Goal: Information Seeking & Learning: Learn about a topic

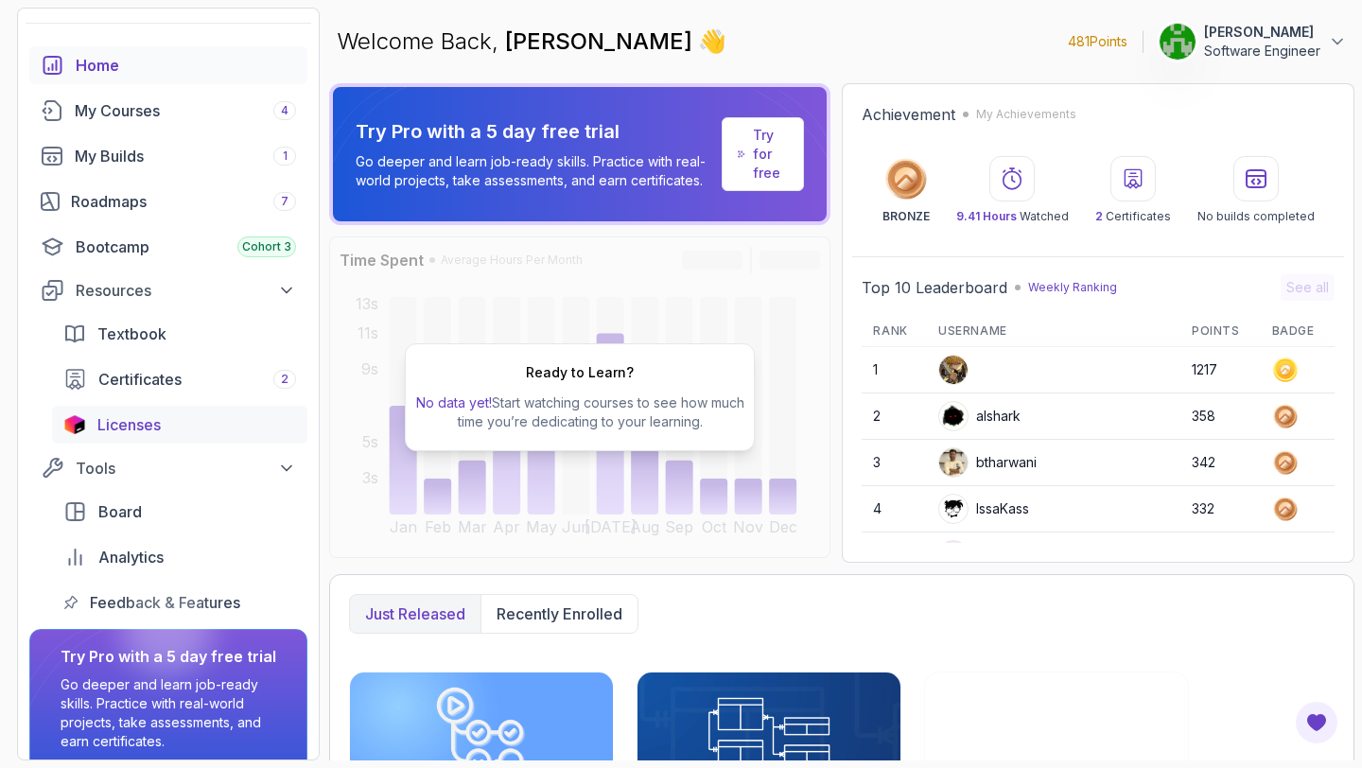
scroll to position [60, 0]
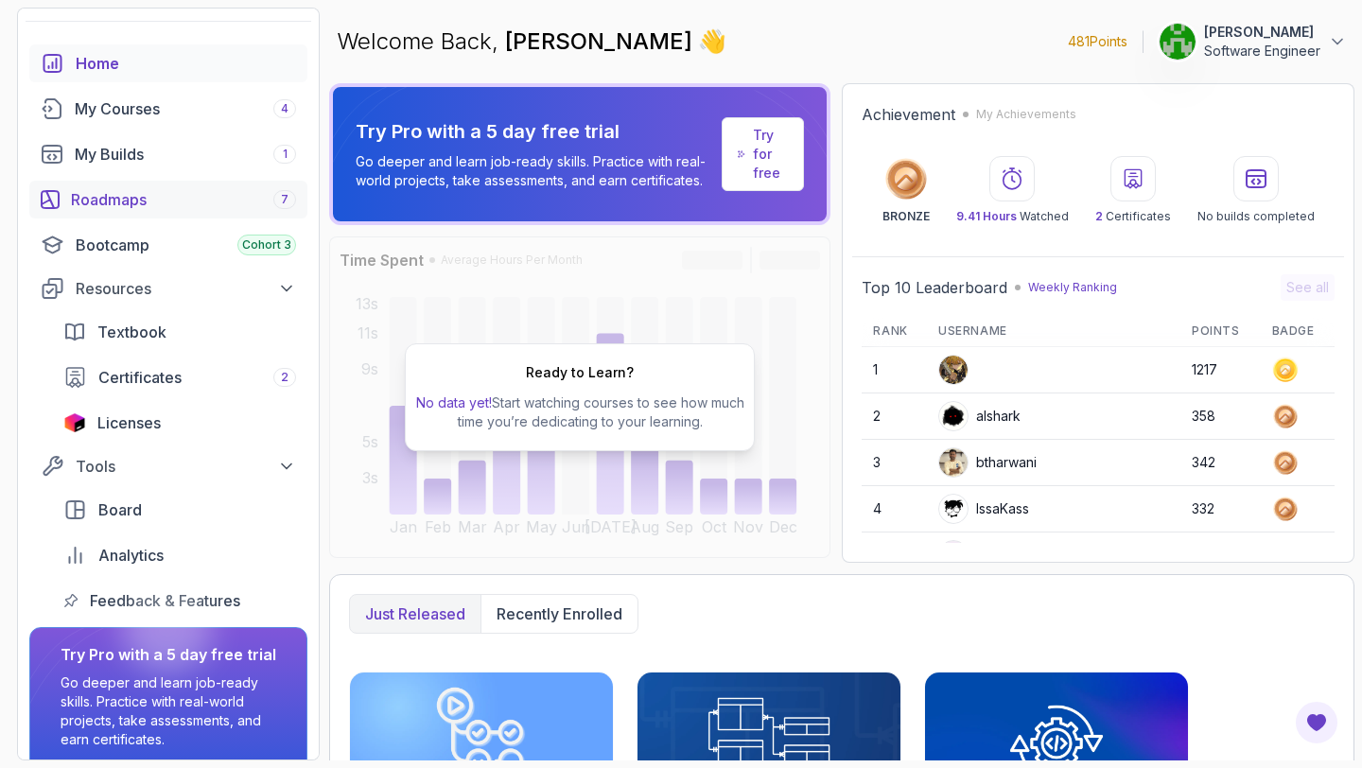
click at [163, 213] on link "Roadmaps 7" at bounding box center [168, 200] width 278 height 38
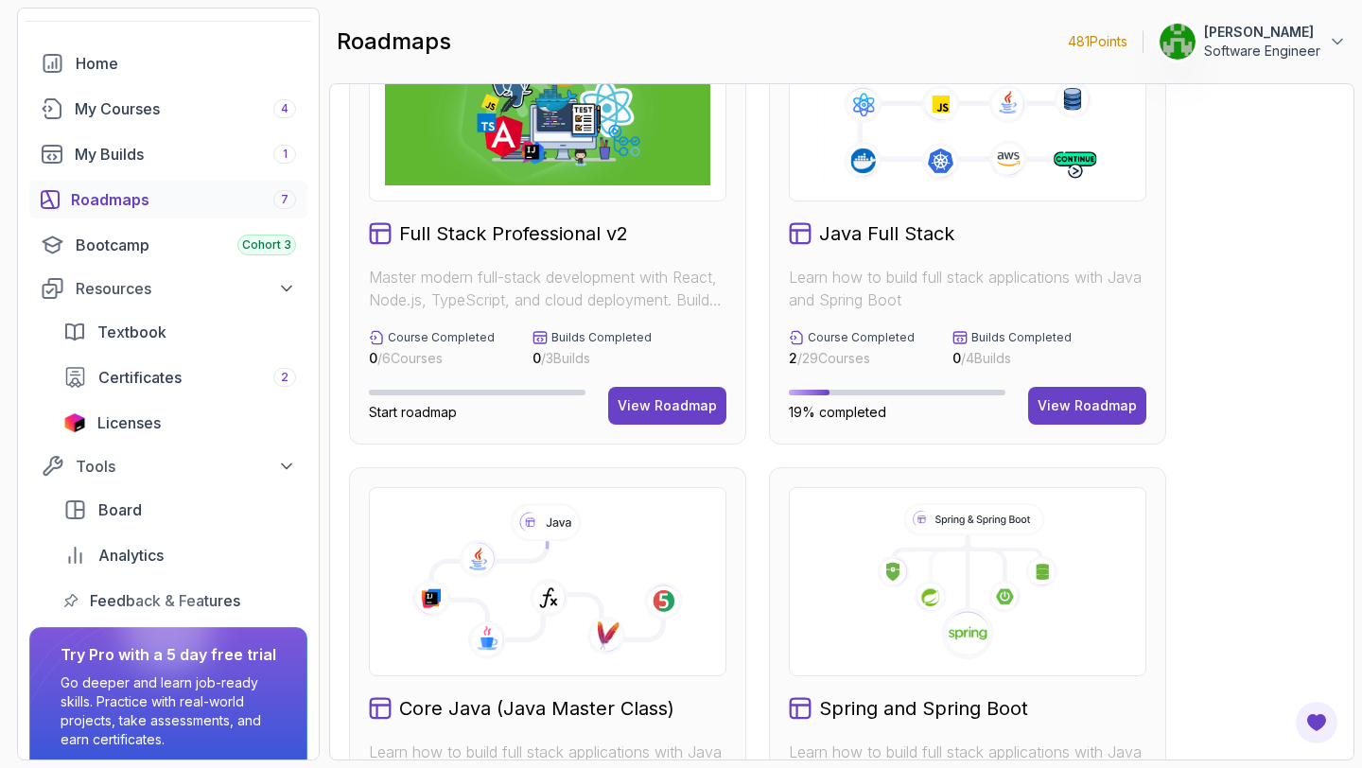
scroll to position [342, 0]
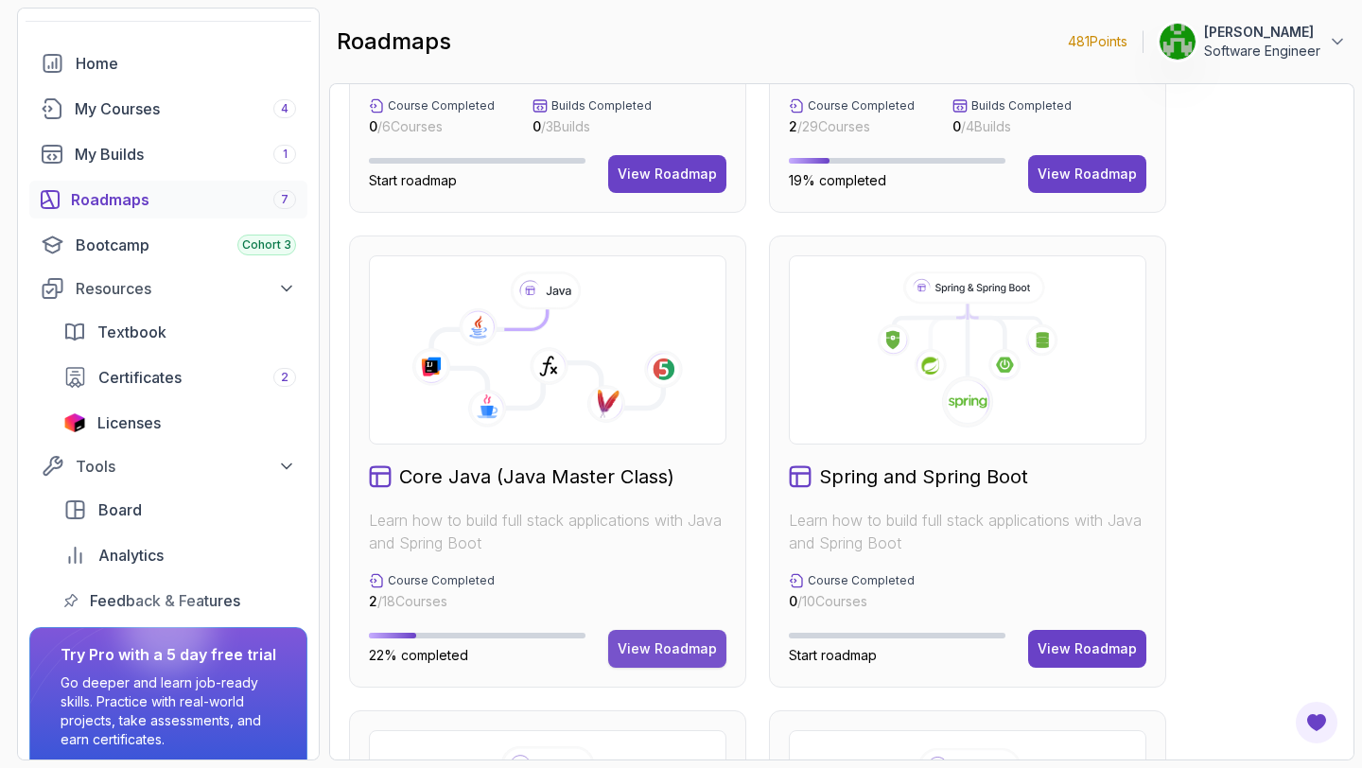
click at [682, 648] on div "View Roadmap" at bounding box center [667, 648] width 99 height 19
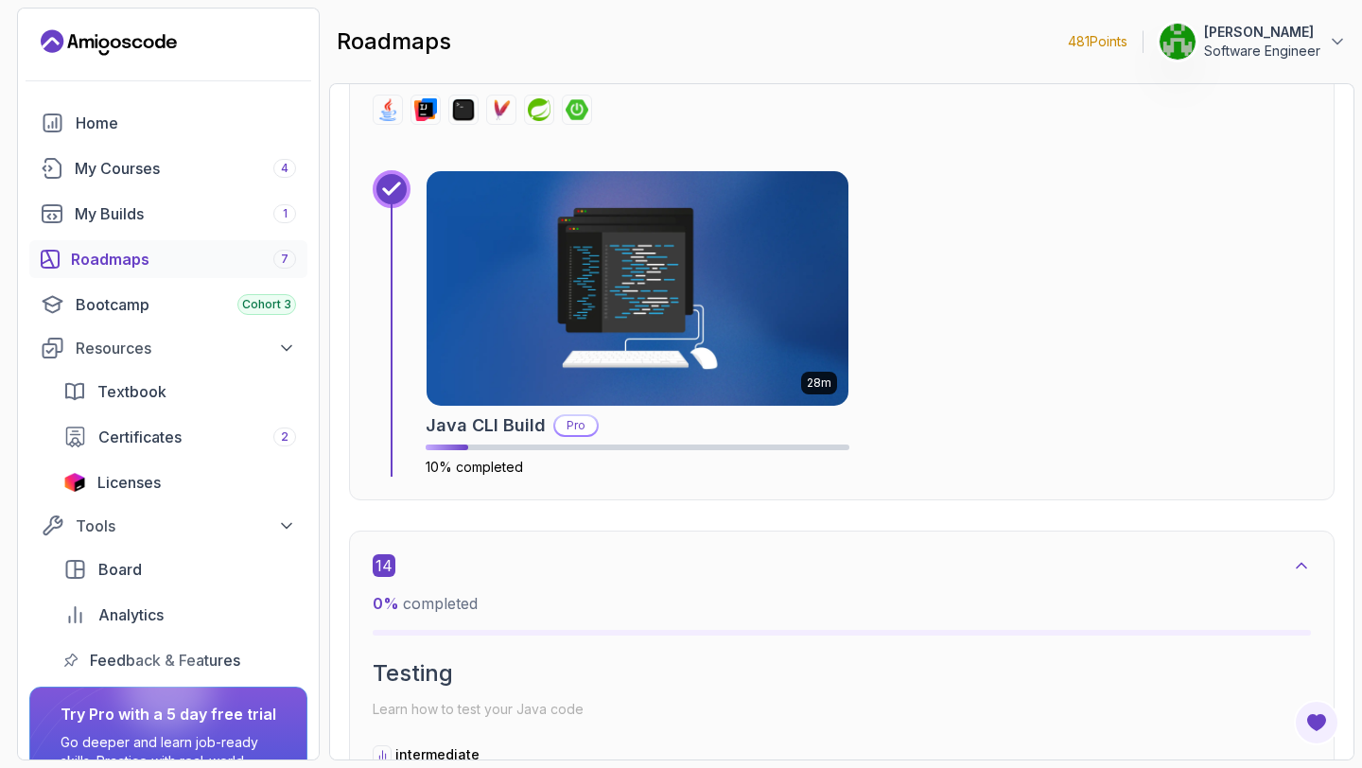
click at [1315, 42] on p "Software Engineer" at bounding box center [1262, 51] width 116 height 19
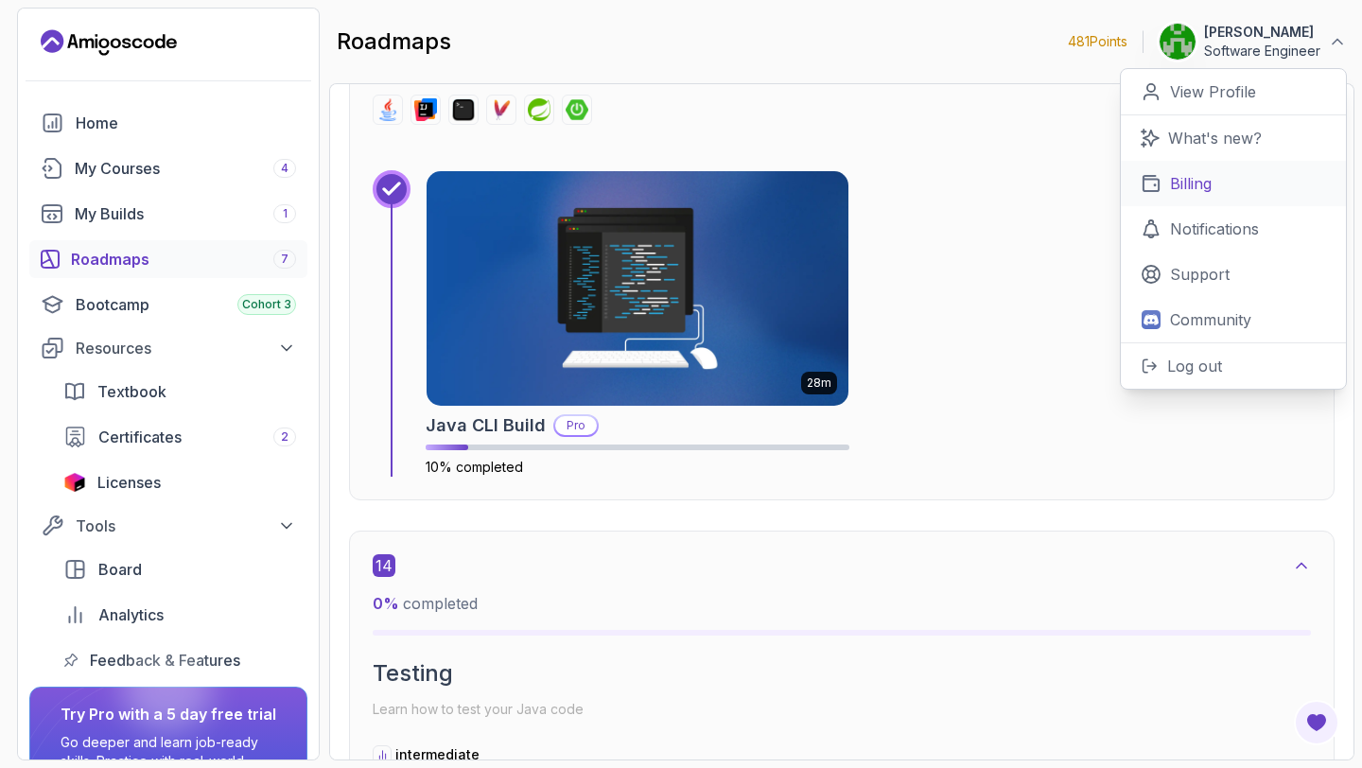
click at [1207, 187] on p "Billing" at bounding box center [1191, 183] width 42 height 23
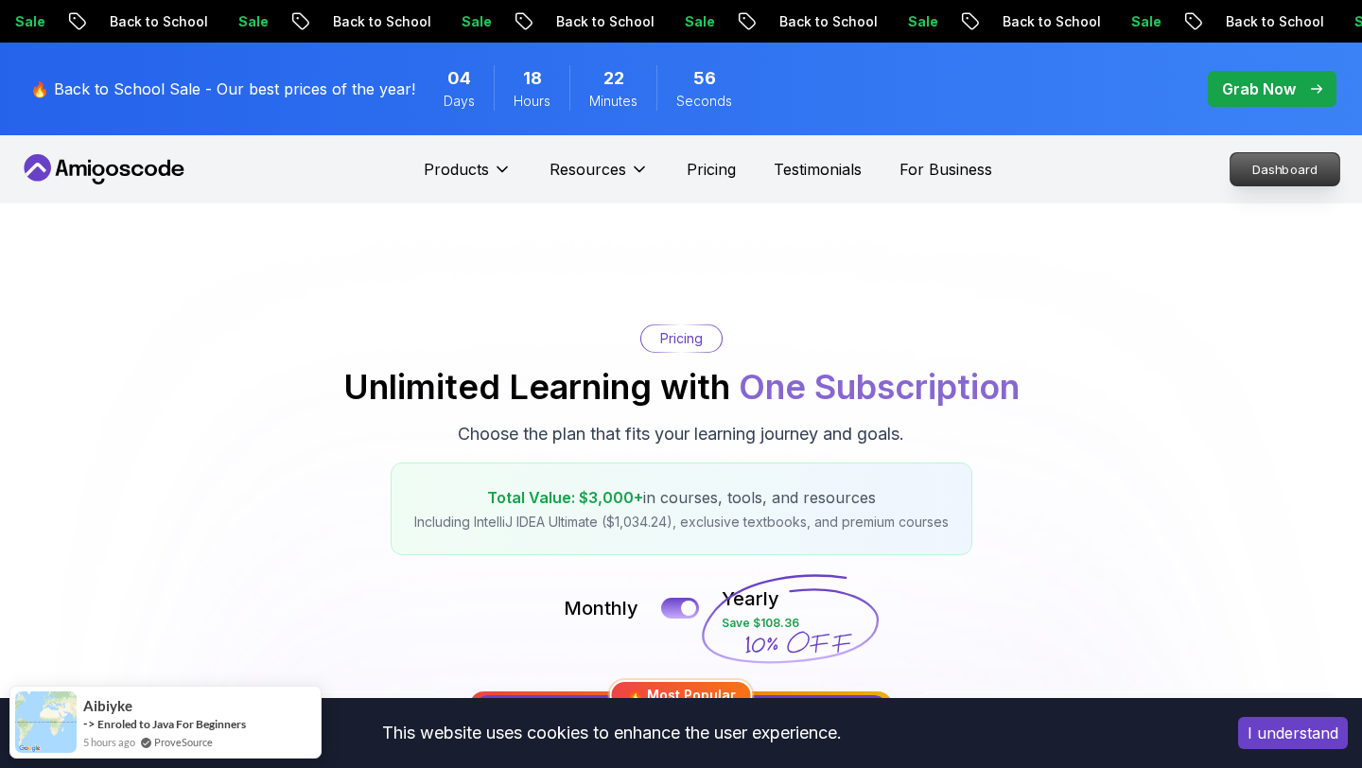
click at [1264, 165] on p "Dashboard" at bounding box center [1285, 169] width 109 height 32
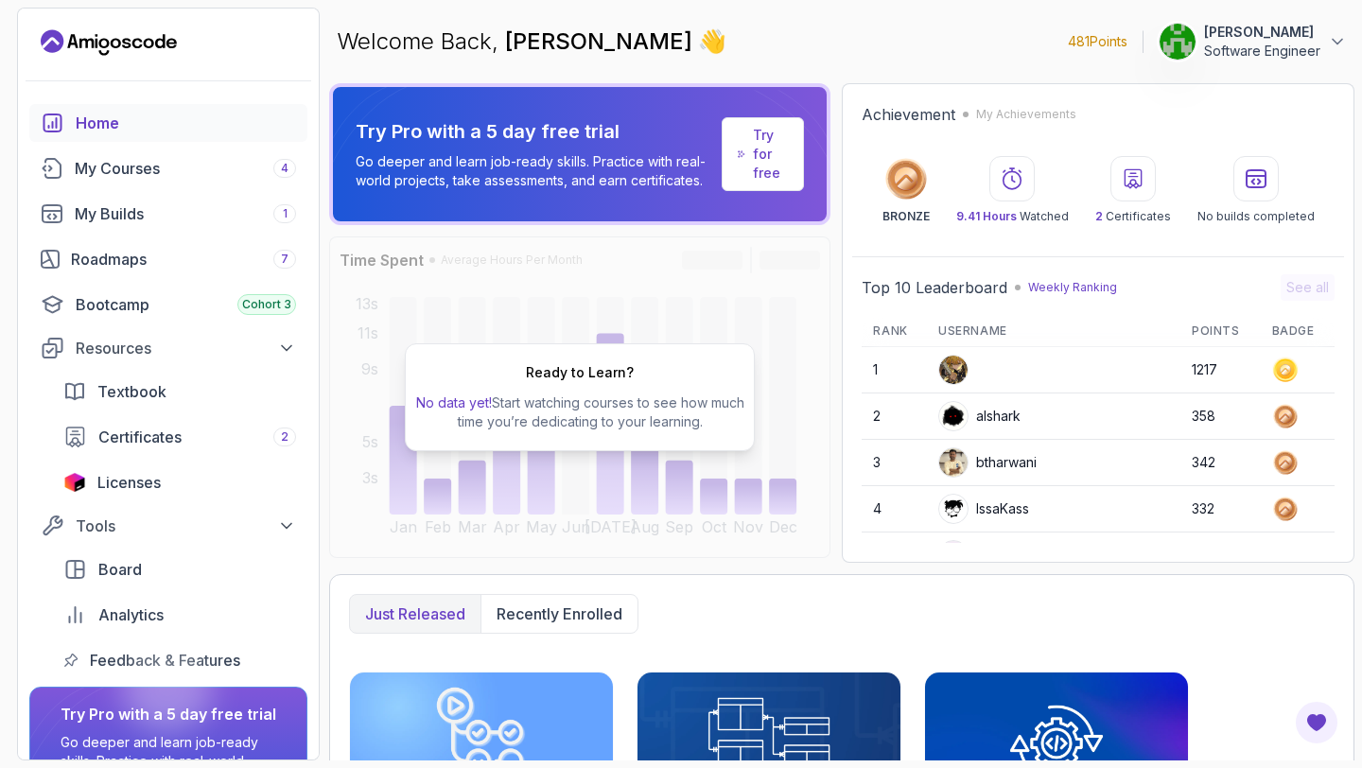
click at [748, 171] on link "Try for free" at bounding box center [763, 154] width 82 height 74
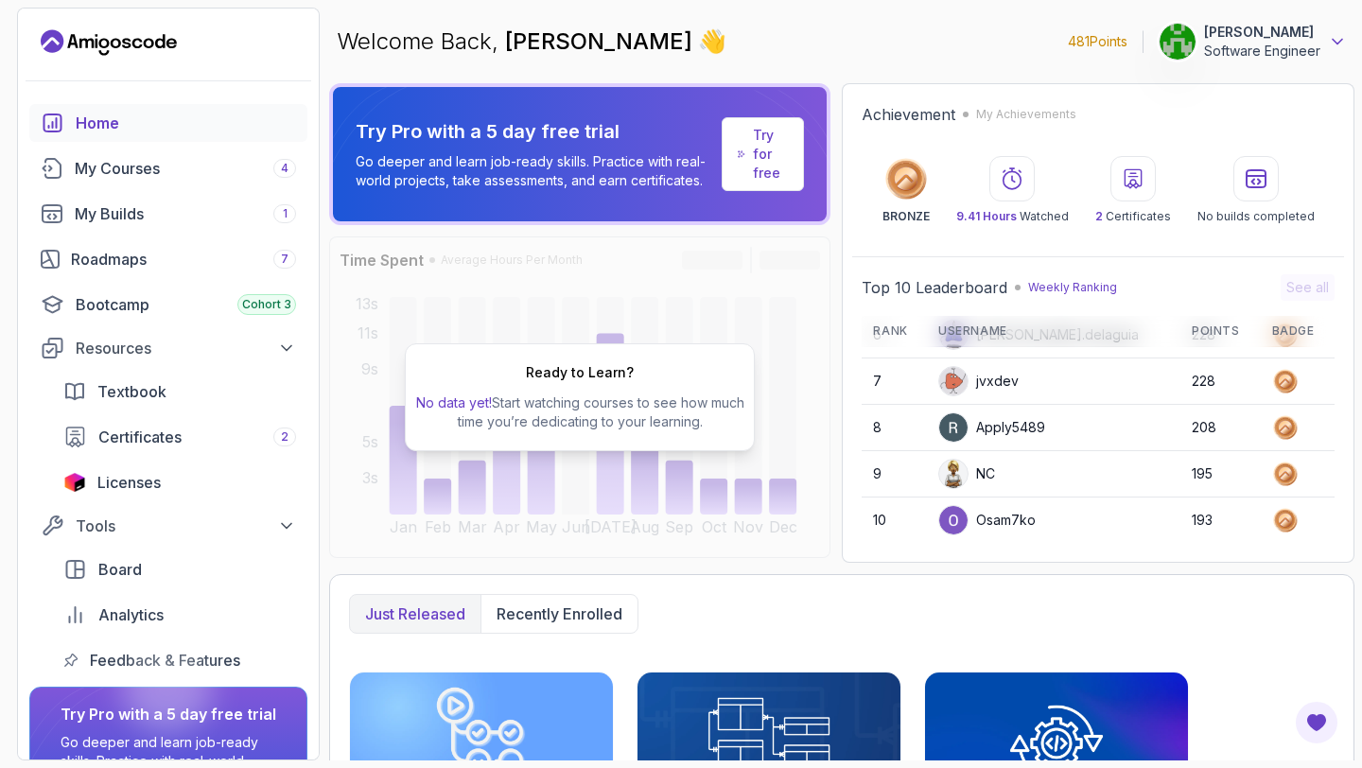
click at [1331, 33] on icon at bounding box center [1337, 41] width 19 height 19
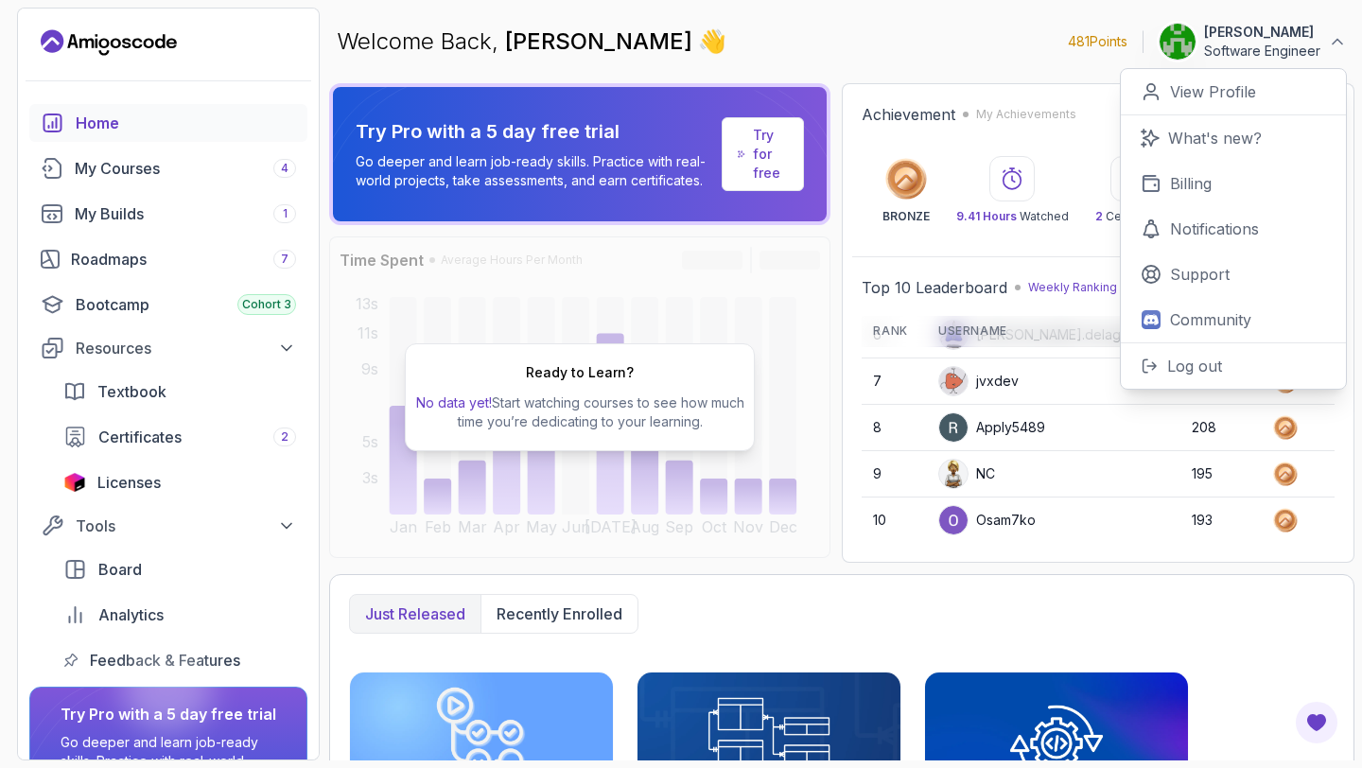
click at [724, 149] on link "Try for free" at bounding box center [763, 154] width 82 height 74
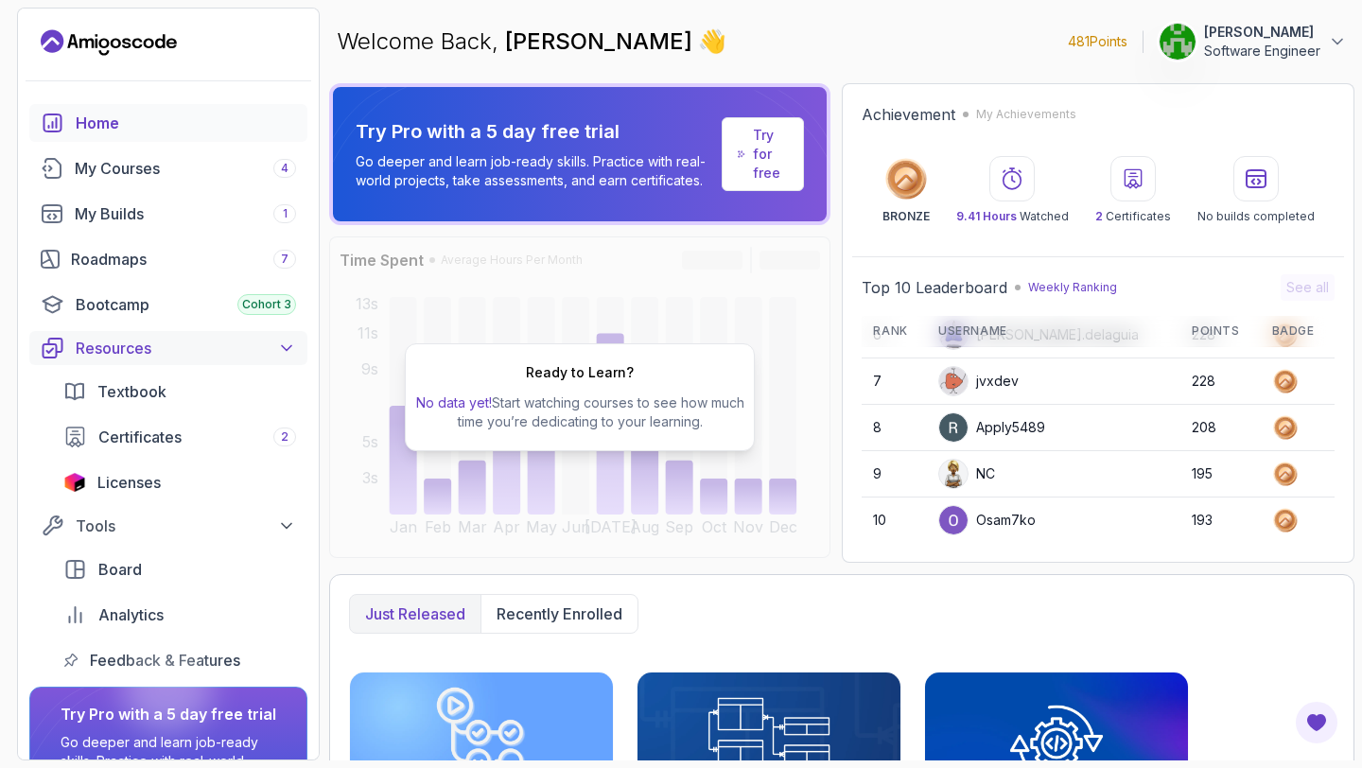
click at [260, 350] on div "Resources" at bounding box center [186, 348] width 220 height 23
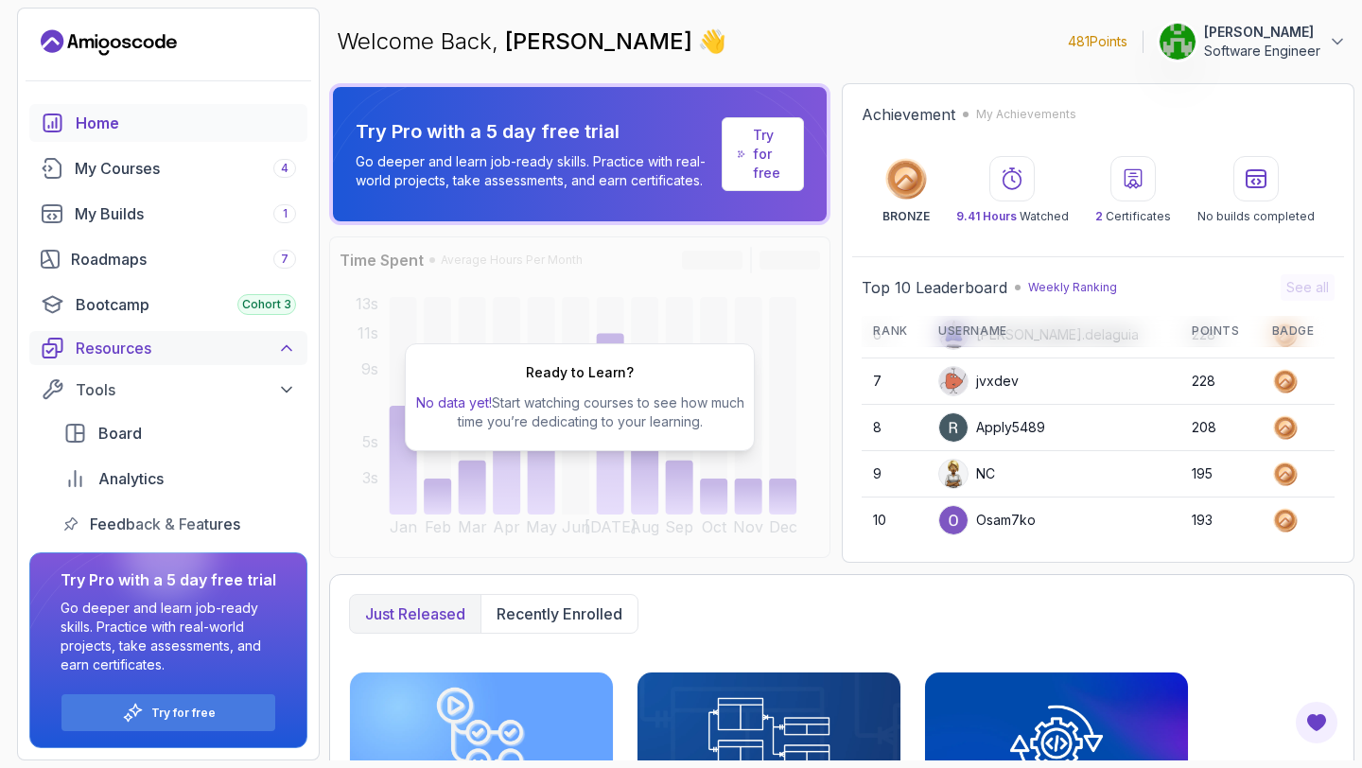
click at [260, 350] on div "Resources" at bounding box center [186, 348] width 220 height 23
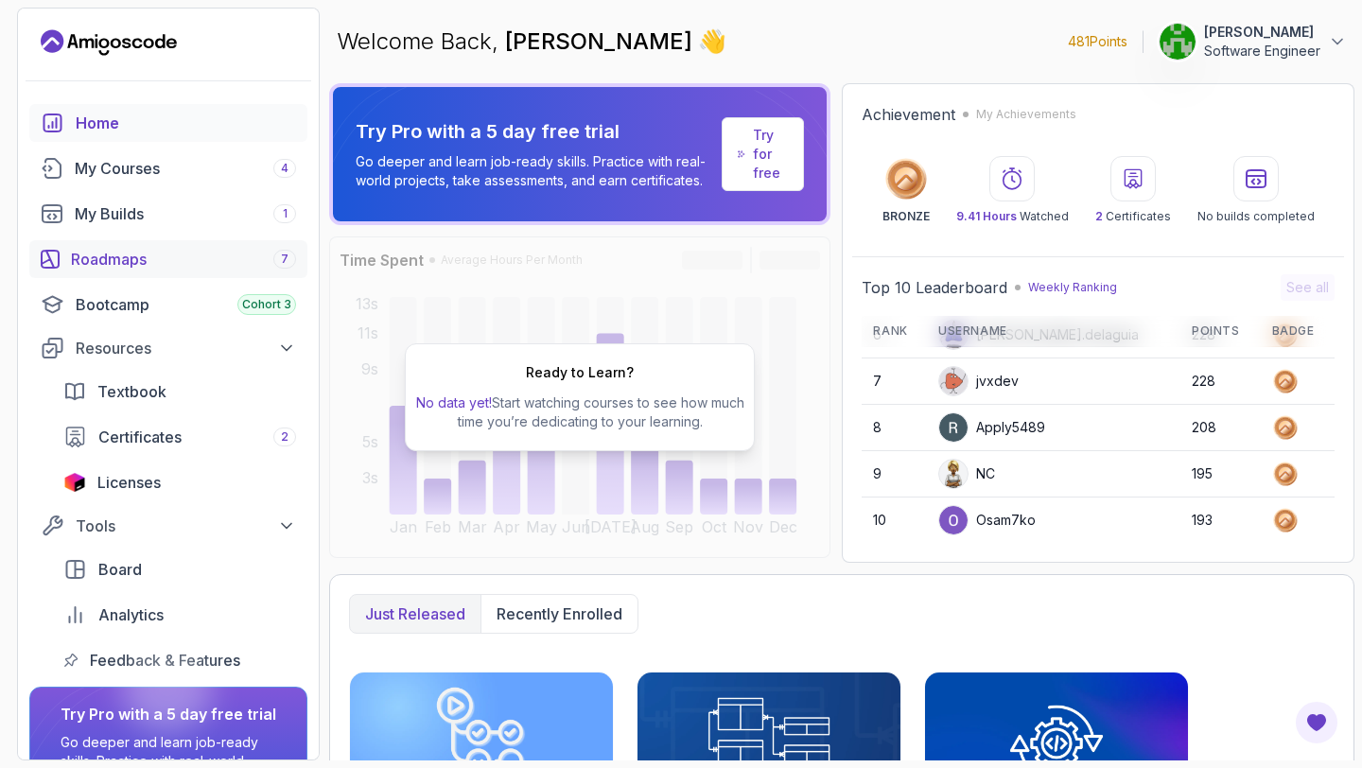
click at [219, 268] on div "Roadmaps 7" at bounding box center [183, 259] width 225 height 23
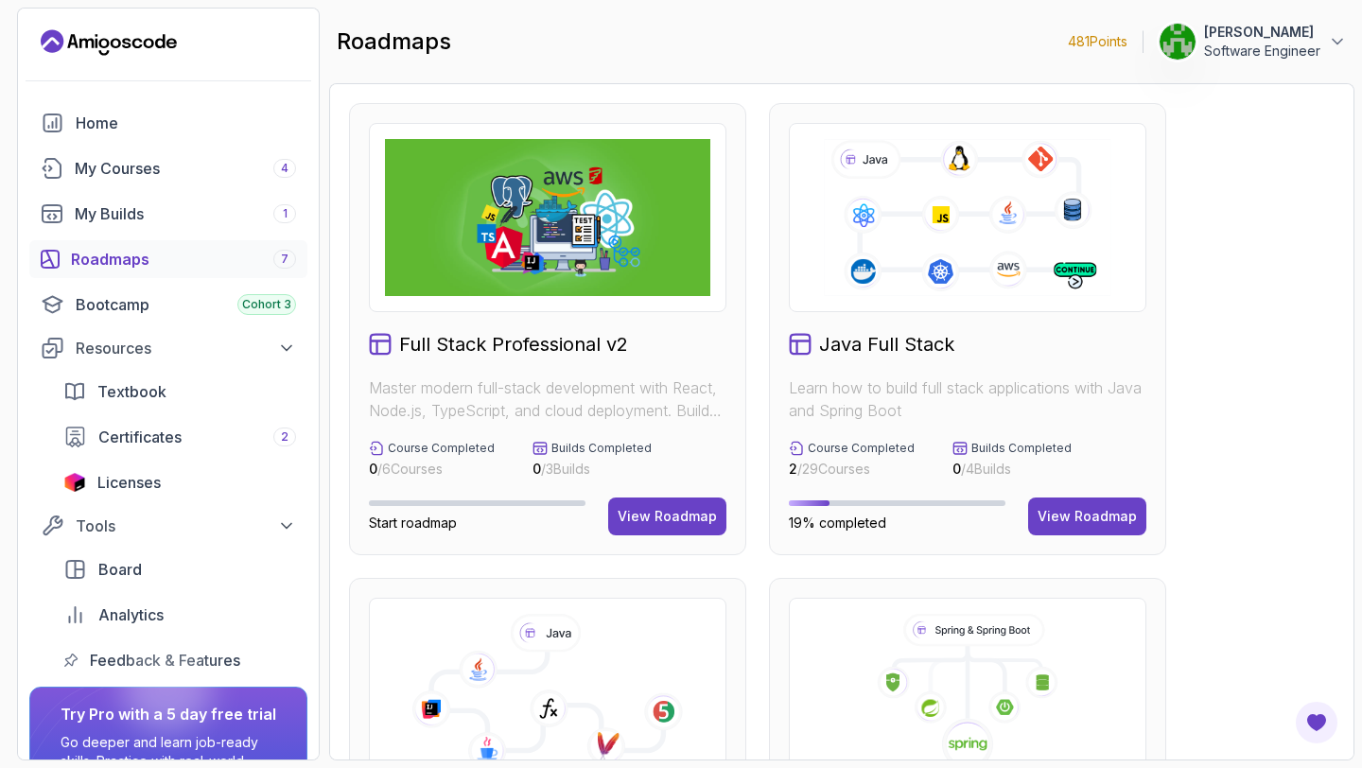
click at [1336, 36] on icon at bounding box center [1337, 41] width 19 height 19
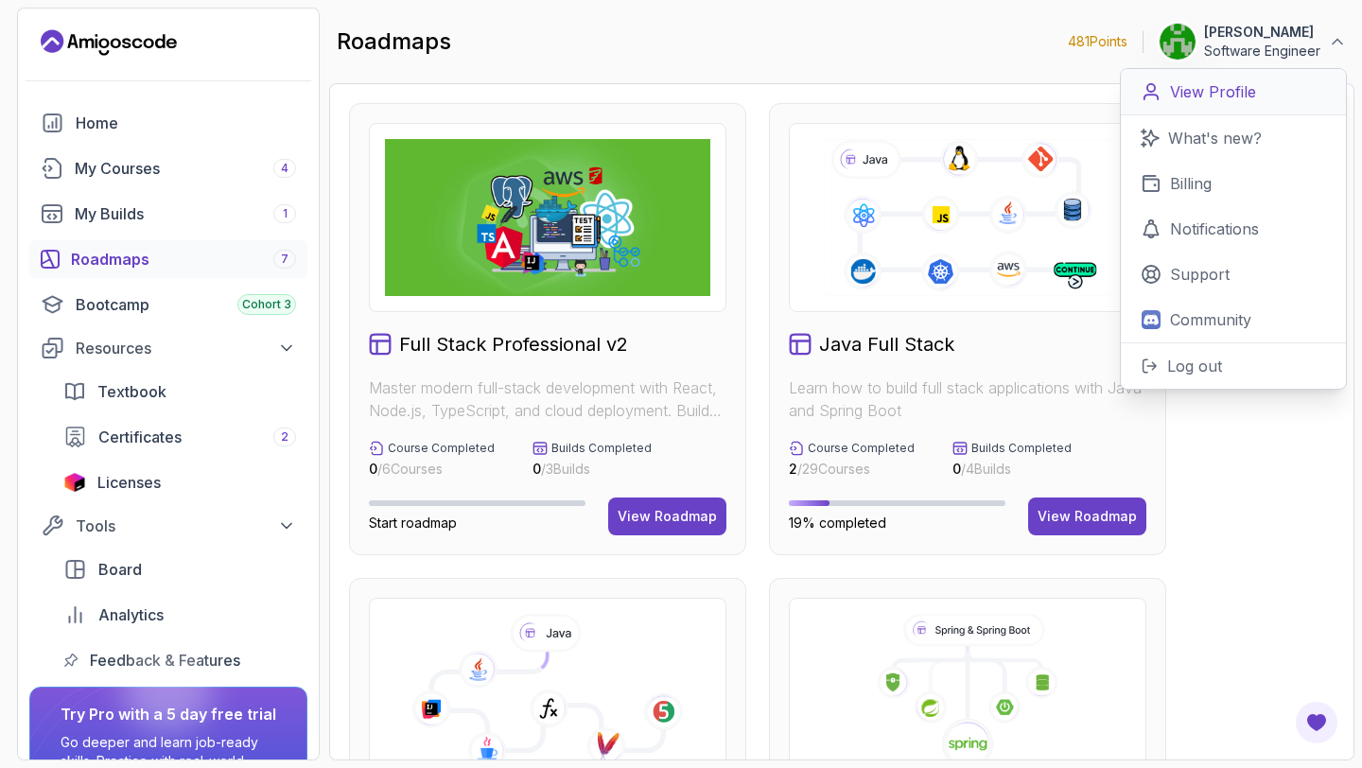
click at [1213, 88] on p "View Profile" at bounding box center [1213, 91] width 86 height 23
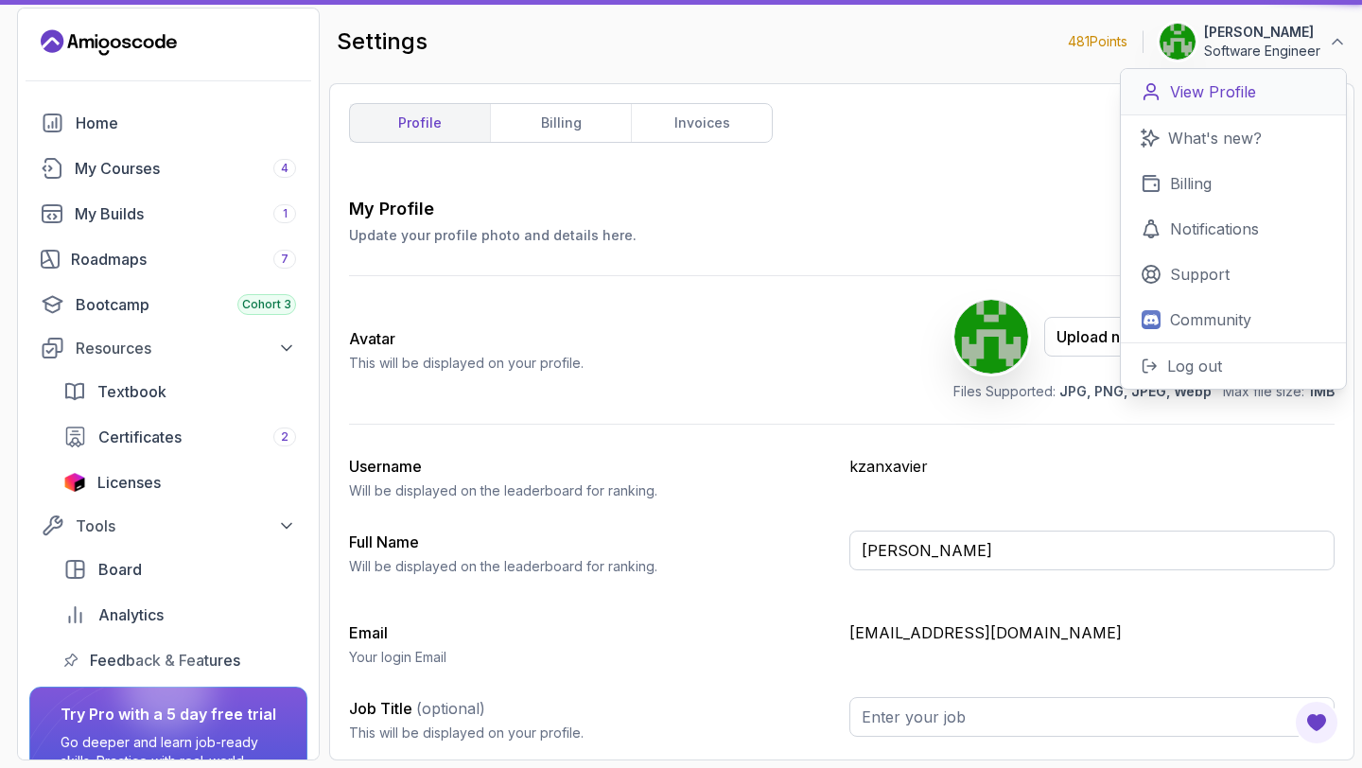
type input "Software Engineer"
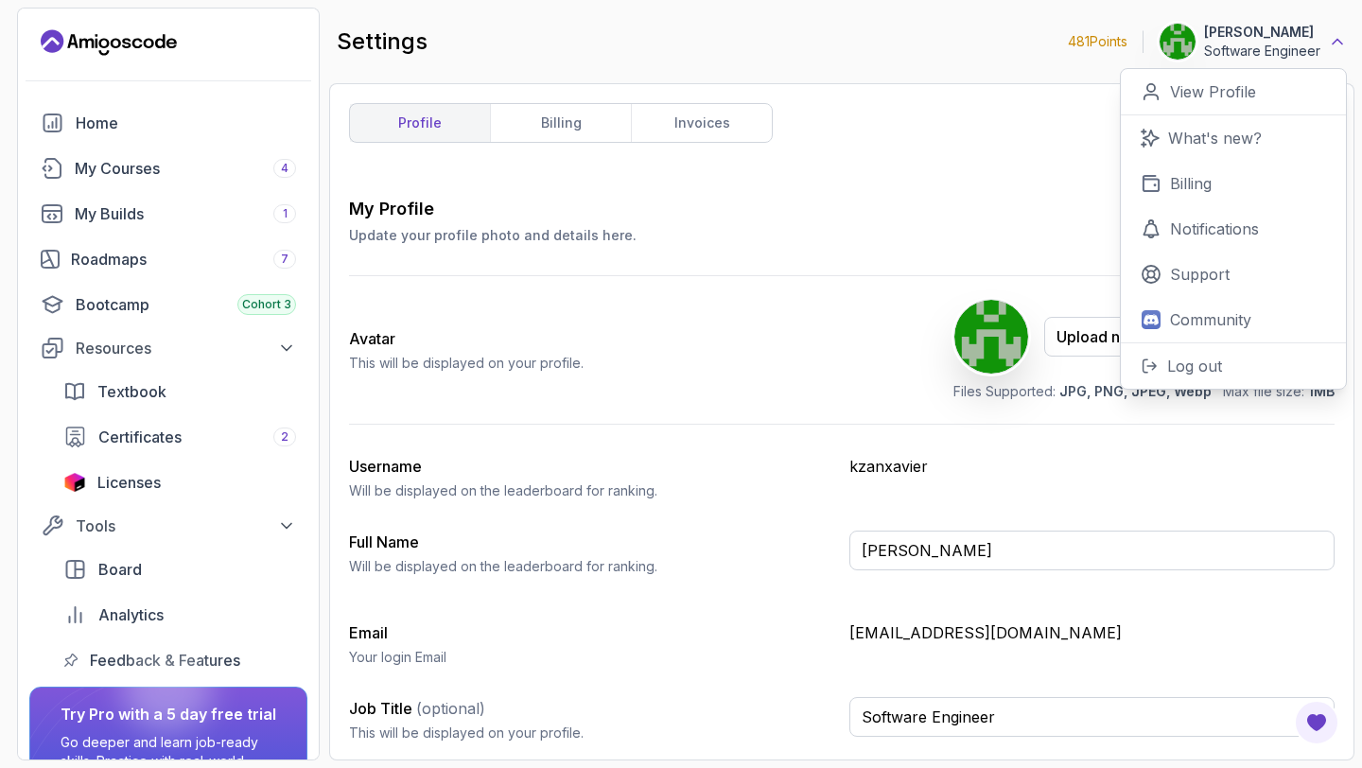
click at [1337, 41] on icon at bounding box center [1337, 41] width 19 height 19
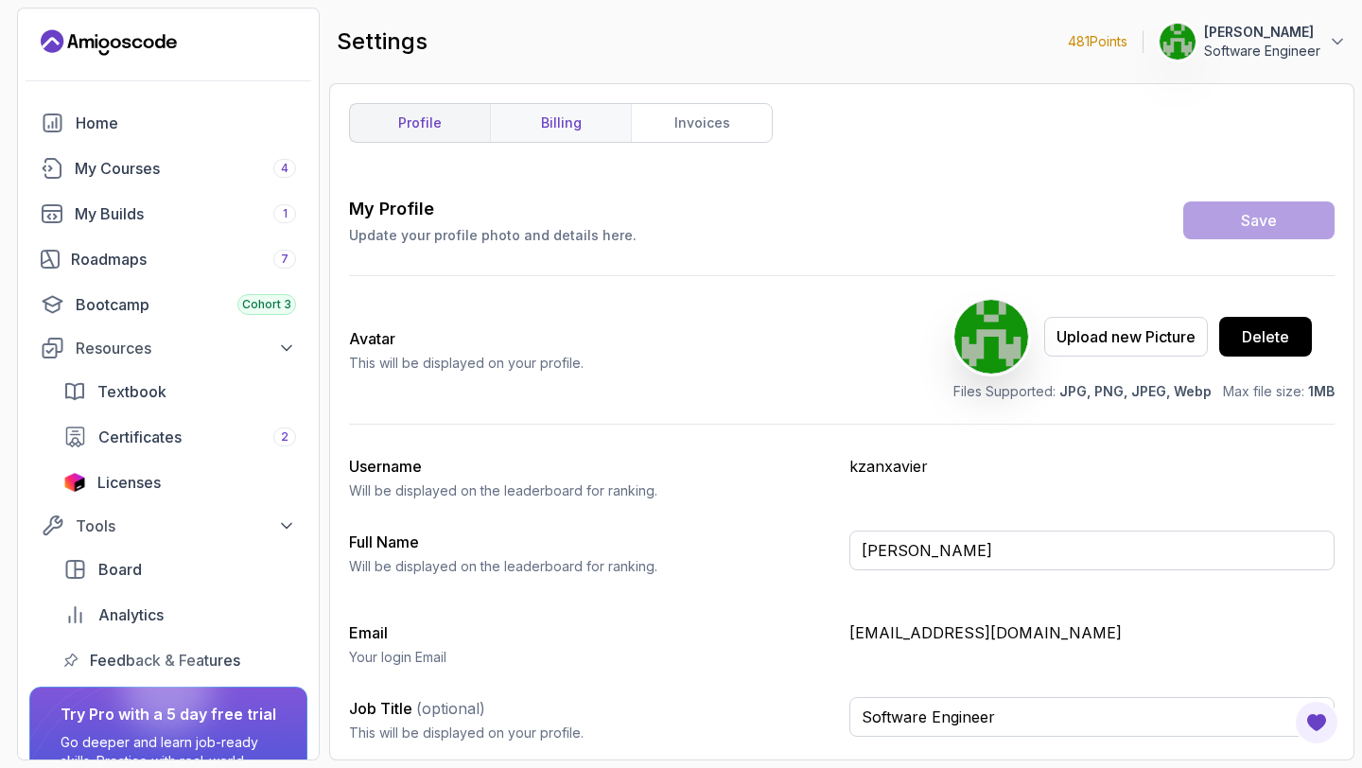
click at [575, 111] on link "billing" at bounding box center [560, 123] width 141 height 38
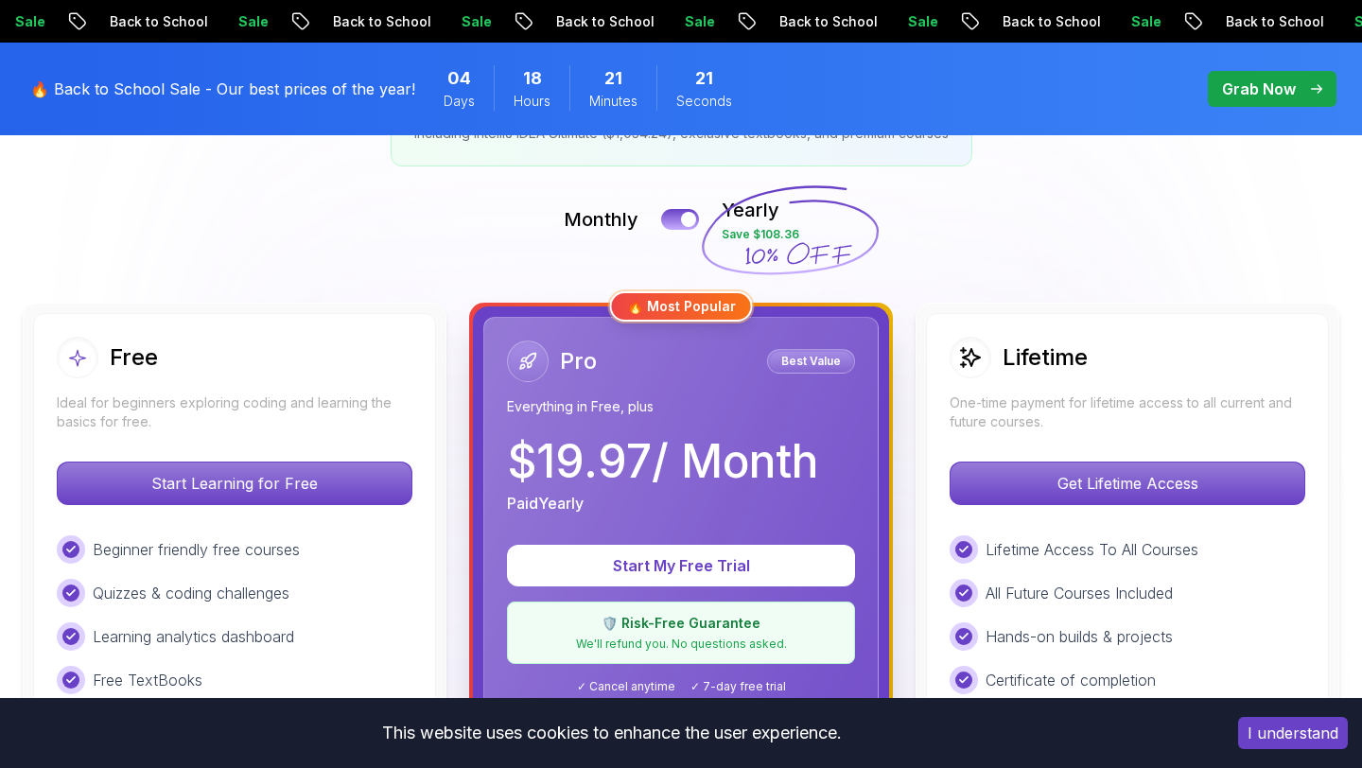
click at [684, 227] on div at bounding box center [688, 219] width 15 height 15
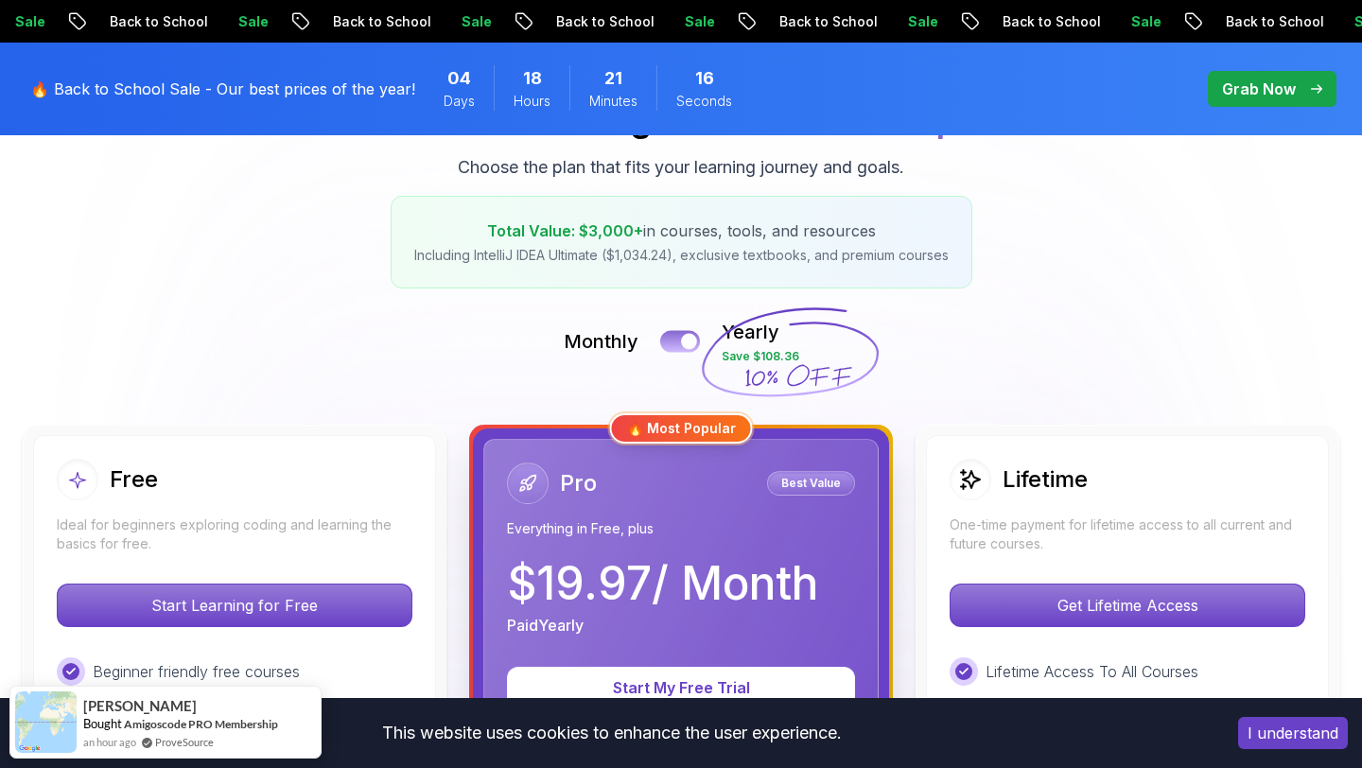
click at [681, 338] on button at bounding box center [680, 341] width 40 height 22
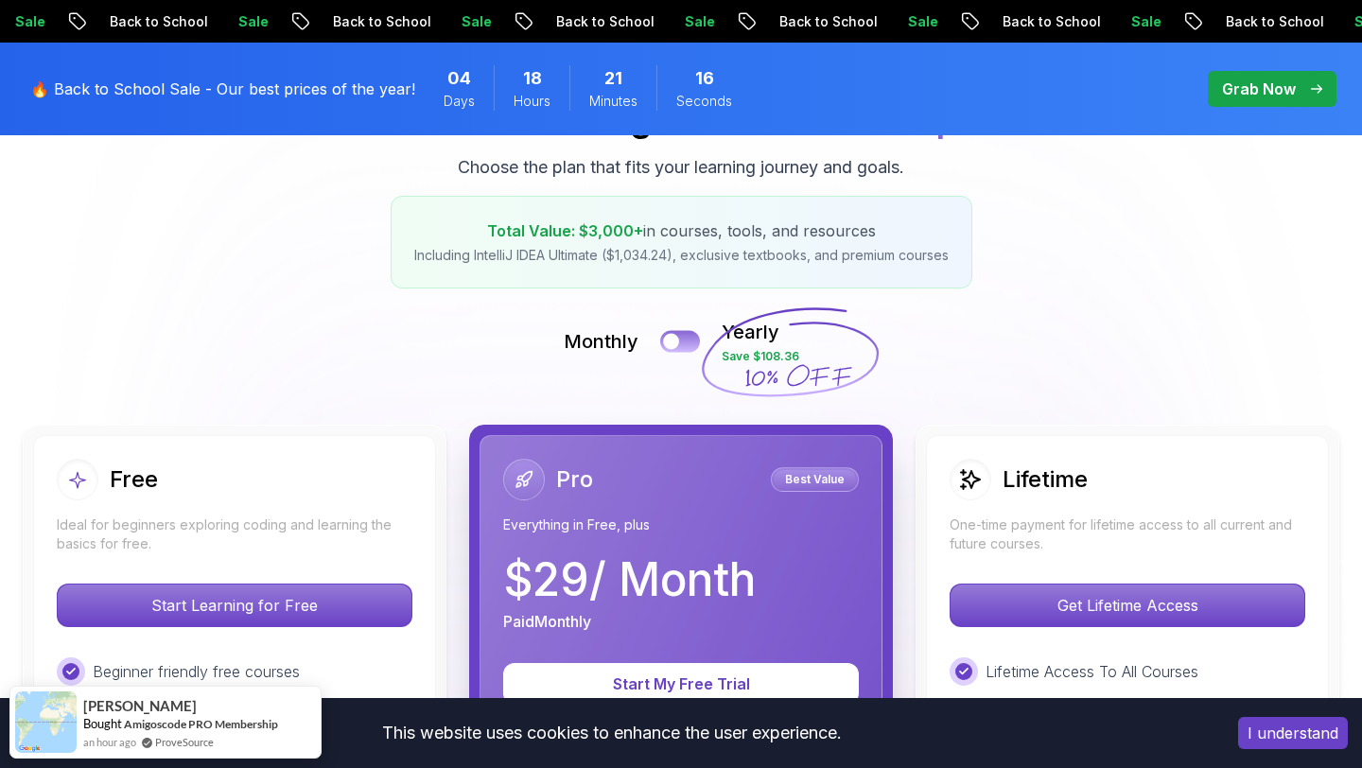
click at [681, 338] on button at bounding box center [680, 341] width 40 height 22
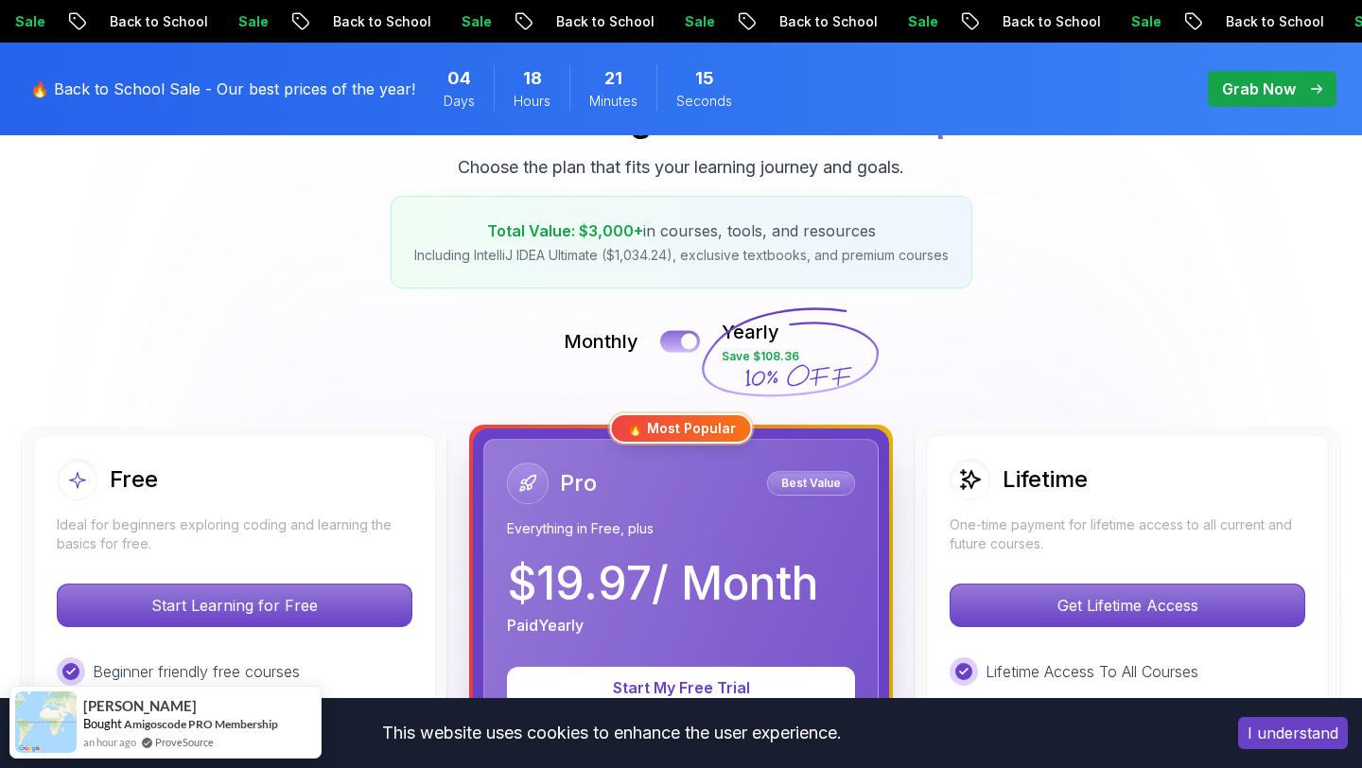
click at [681, 338] on button at bounding box center [680, 341] width 40 height 22
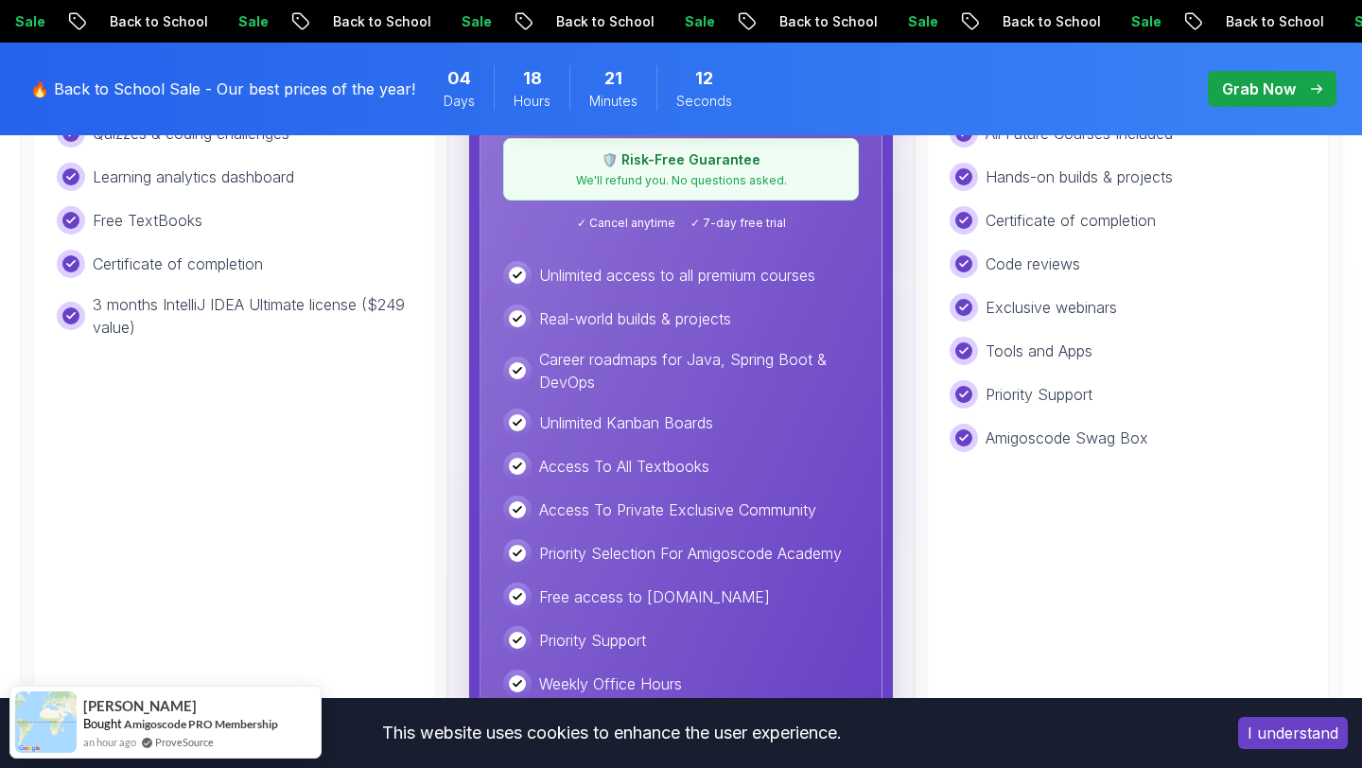
scroll to position [689, 0]
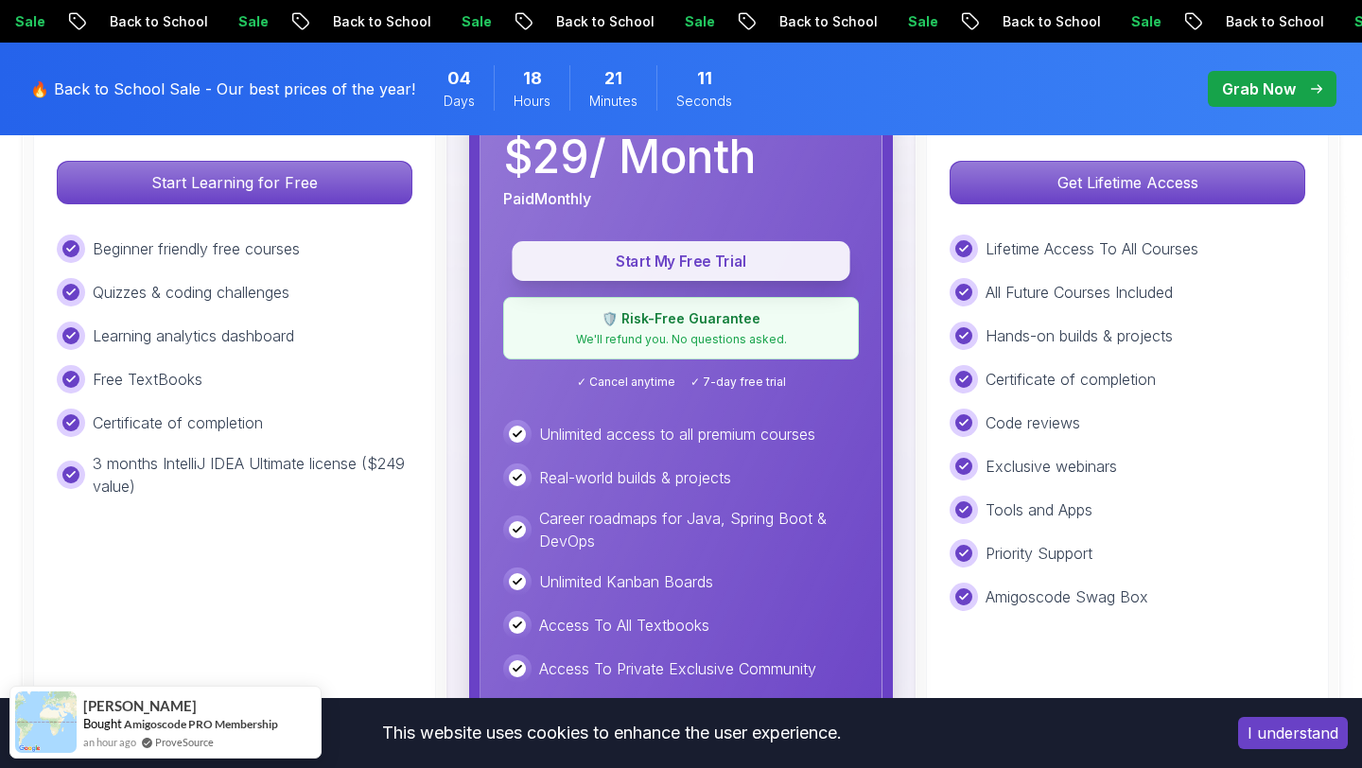
click at [670, 272] on button "Start My Free Trial" at bounding box center [681, 261] width 338 height 40
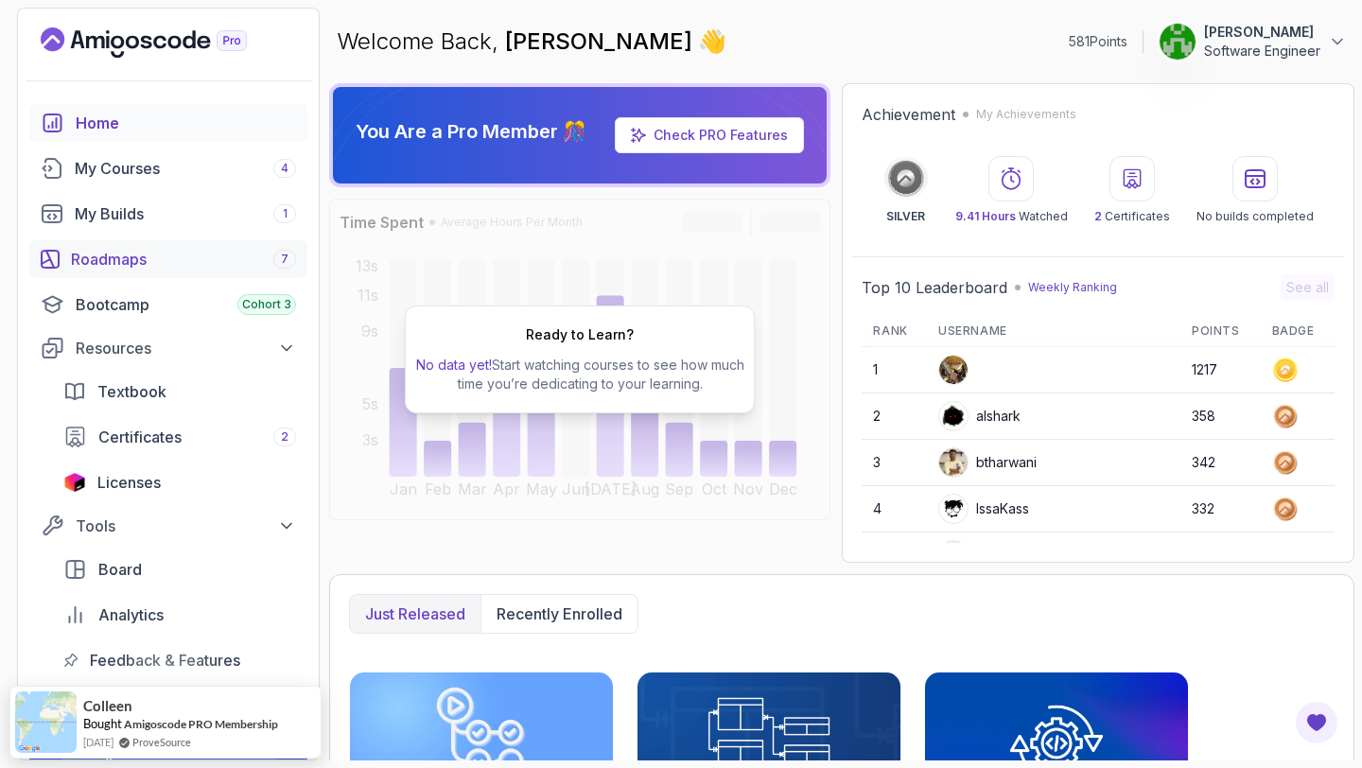
click at [148, 265] on div "Roadmaps 7" at bounding box center [183, 259] width 225 height 23
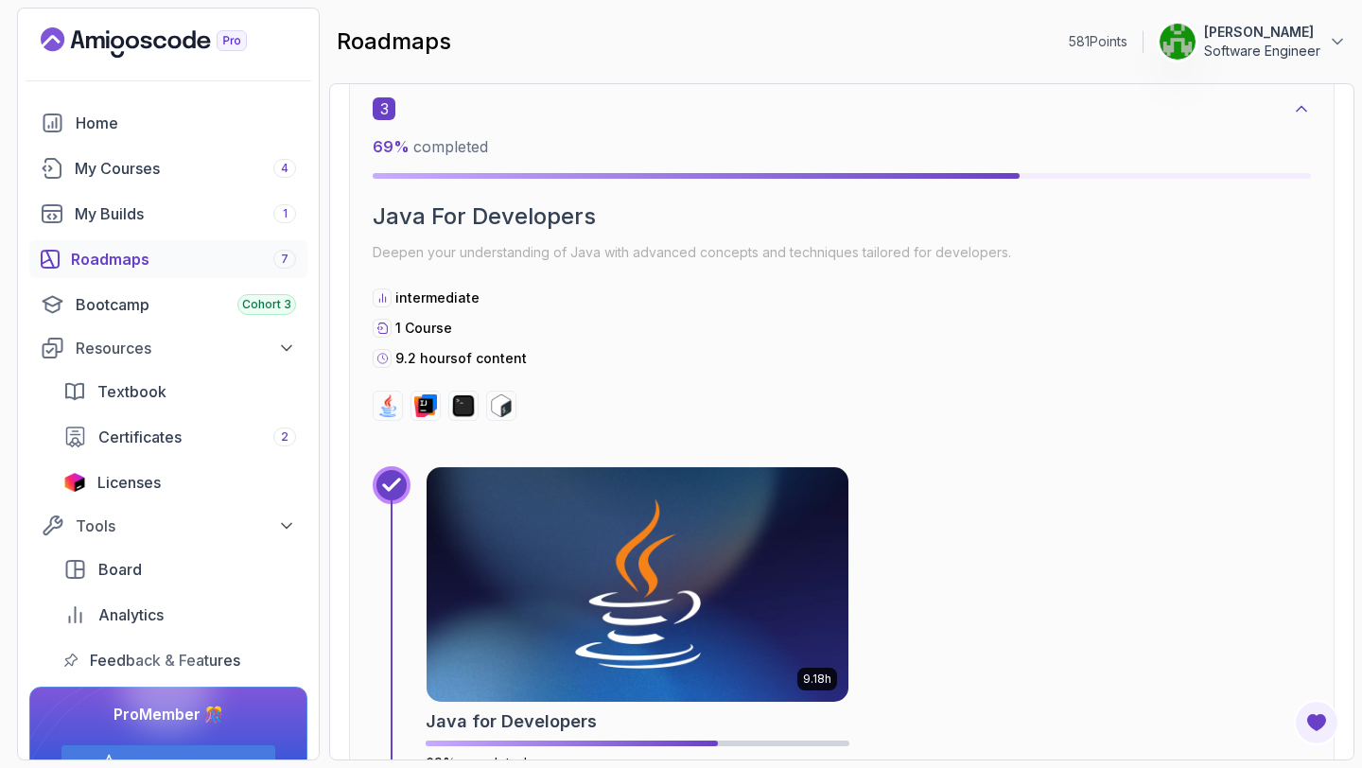
scroll to position [2029, 0]
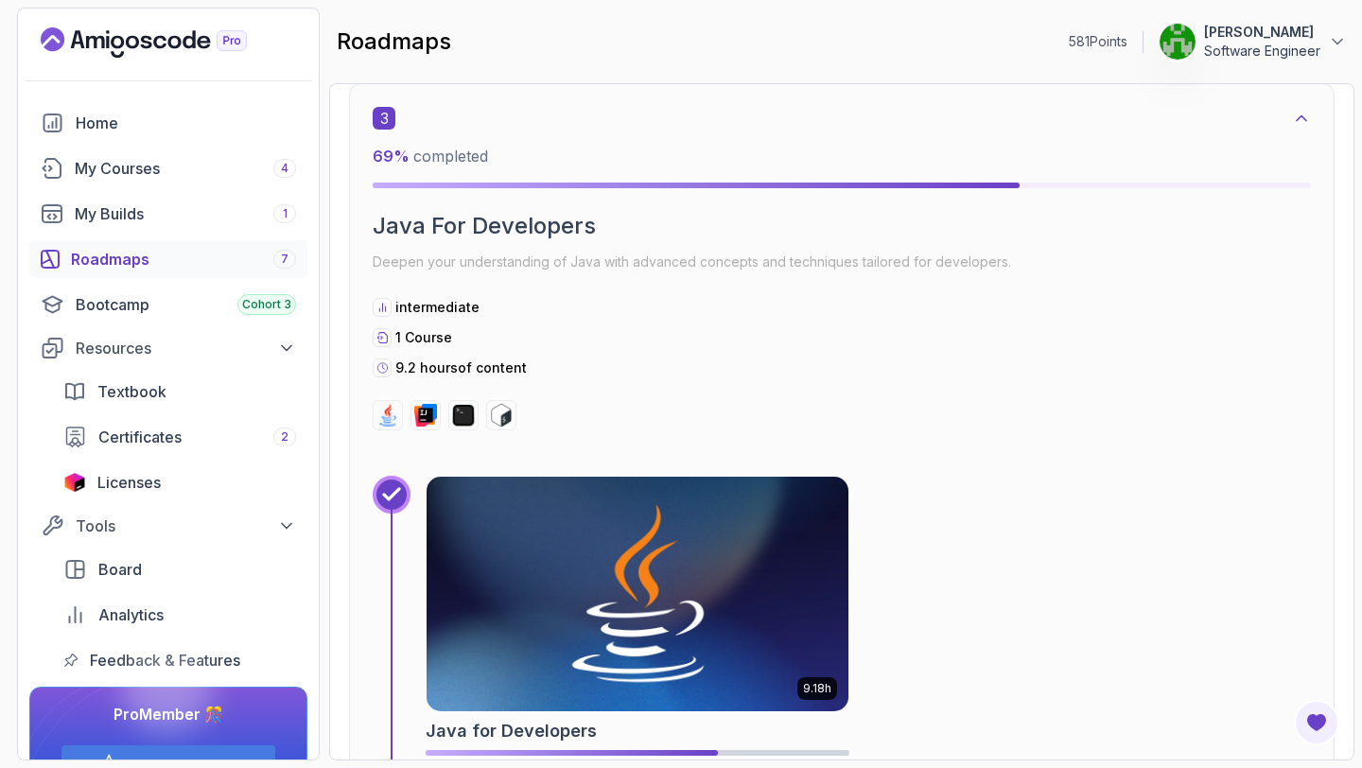
click at [715, 626] on img at bounding box center [637, 594] width 443 height 246
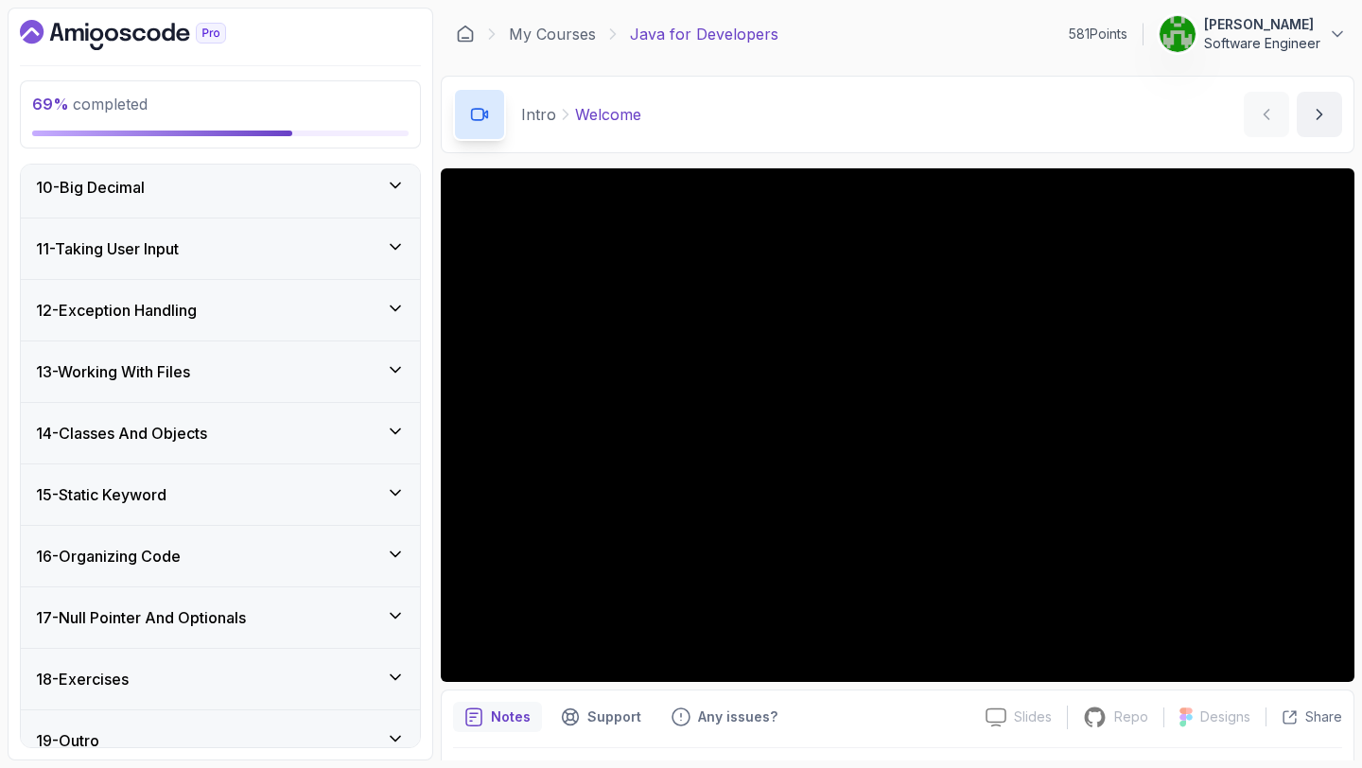
scroll to position [743, 0]
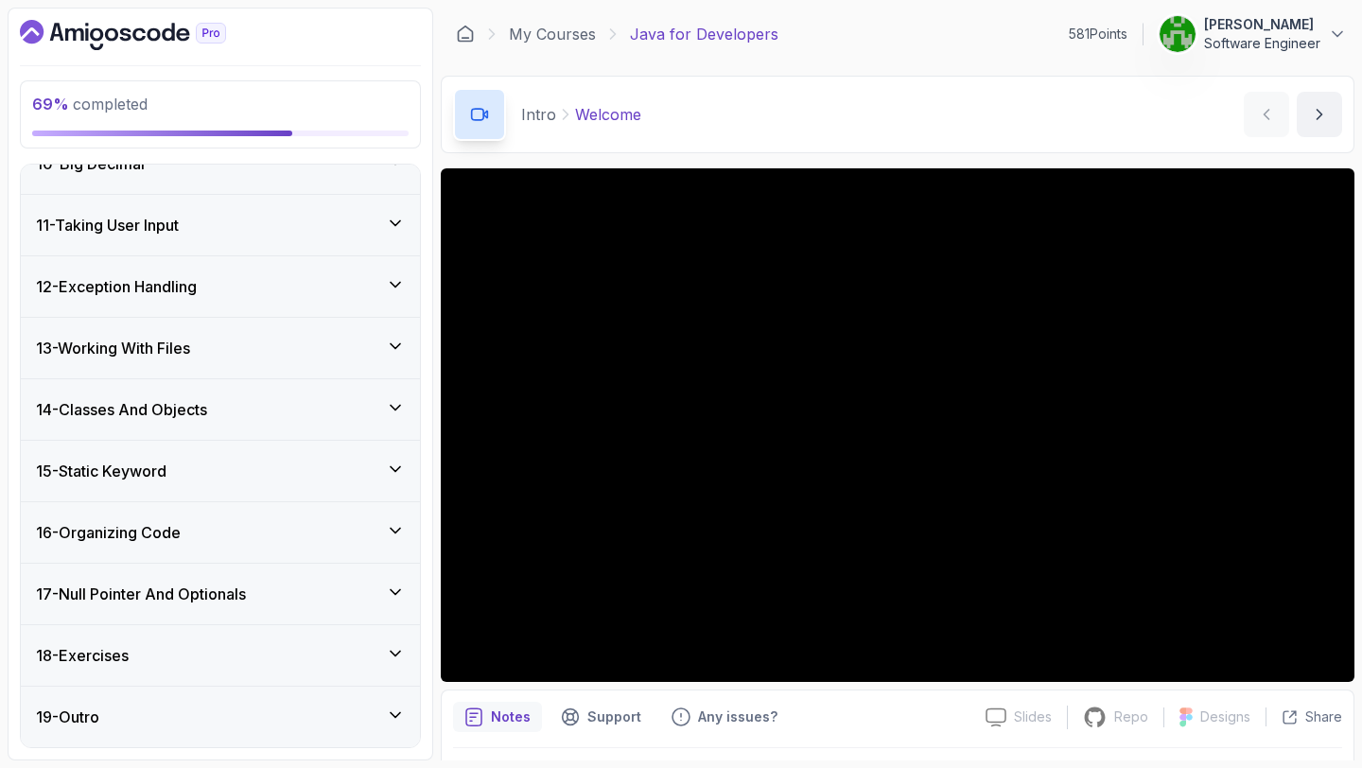
click at [193, 520] on div "16 - Organizing Code" at bounding box center [220, 532] width 399 height 61
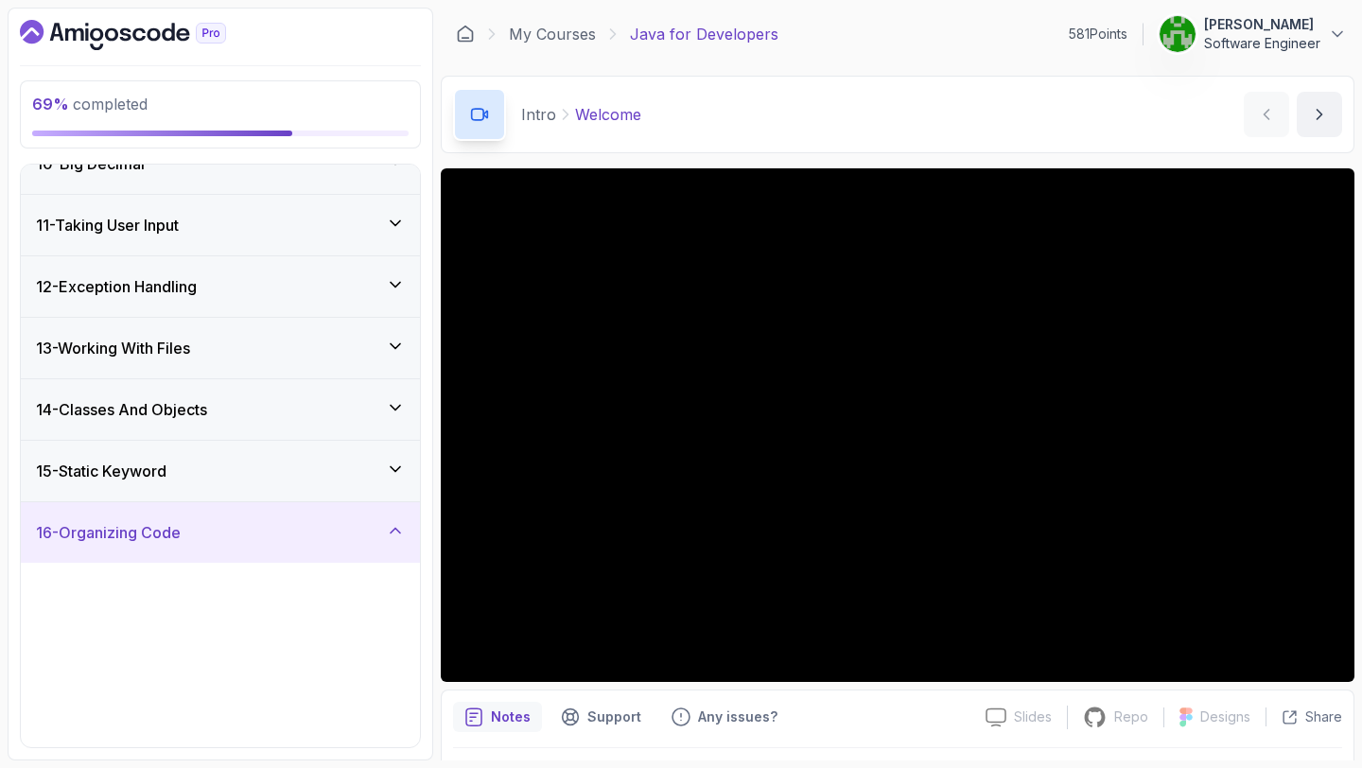
scroll to position [585, 0]
click at [202, 477] on div "15 - Static Keyword" at bounding box center [220, 471] width 369 height 23
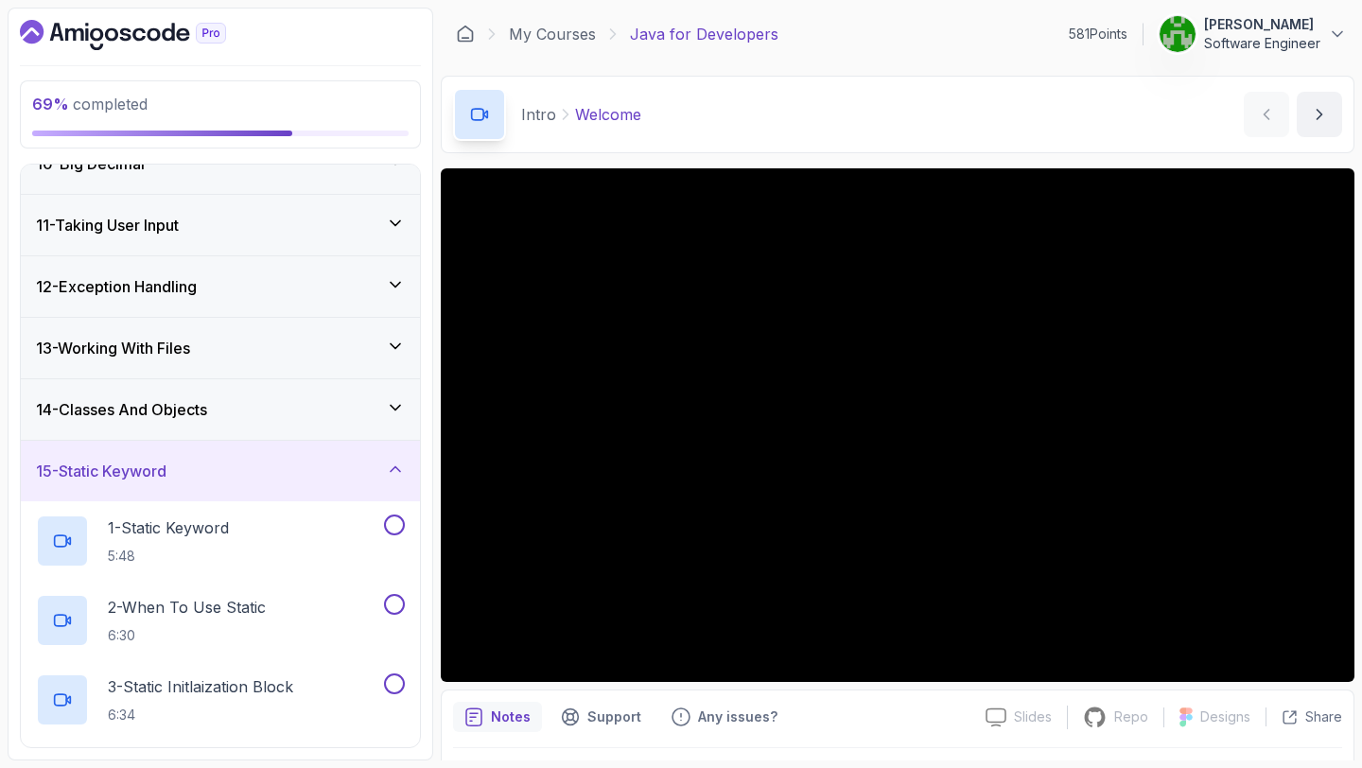
click at [224, 426] on div "14 - Classes And Objects" at bounding box center [220, 409] width 399 height 61
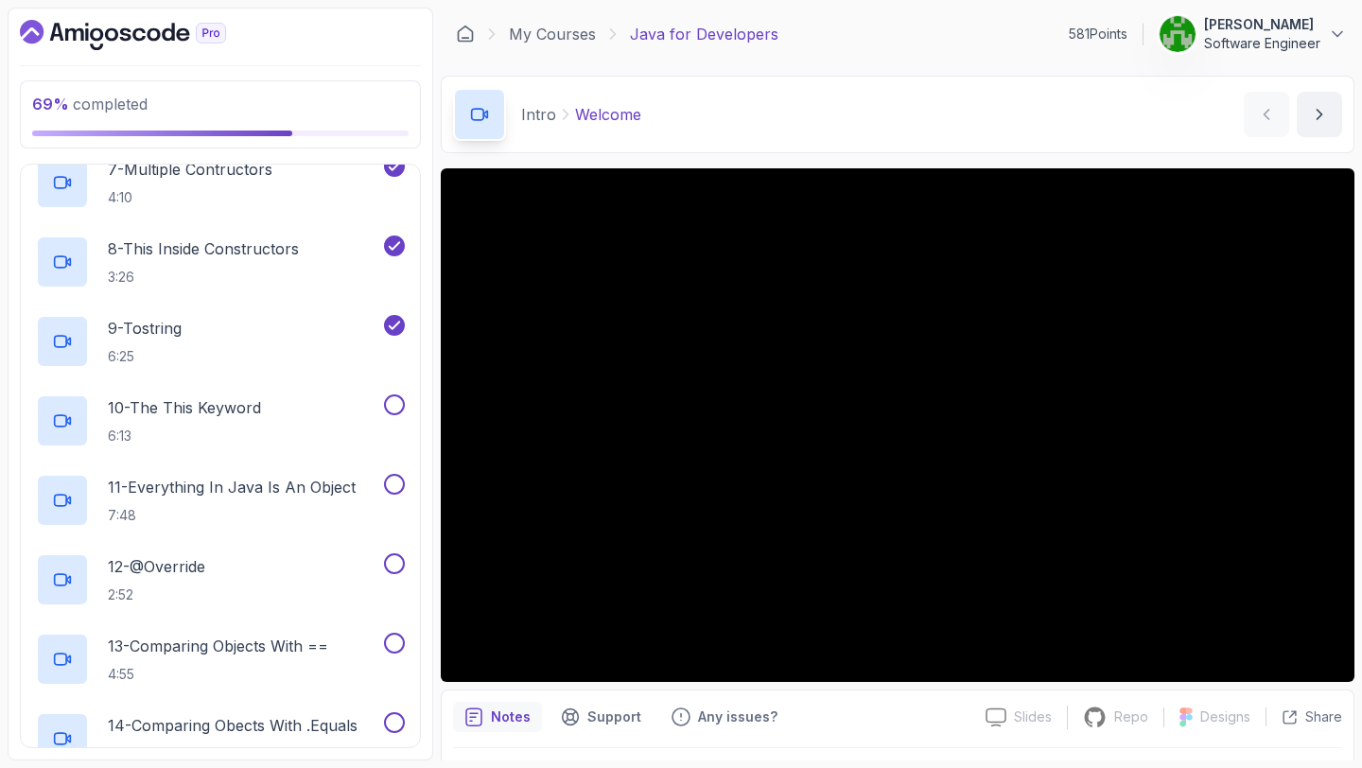
scroll to position [1365, 0]
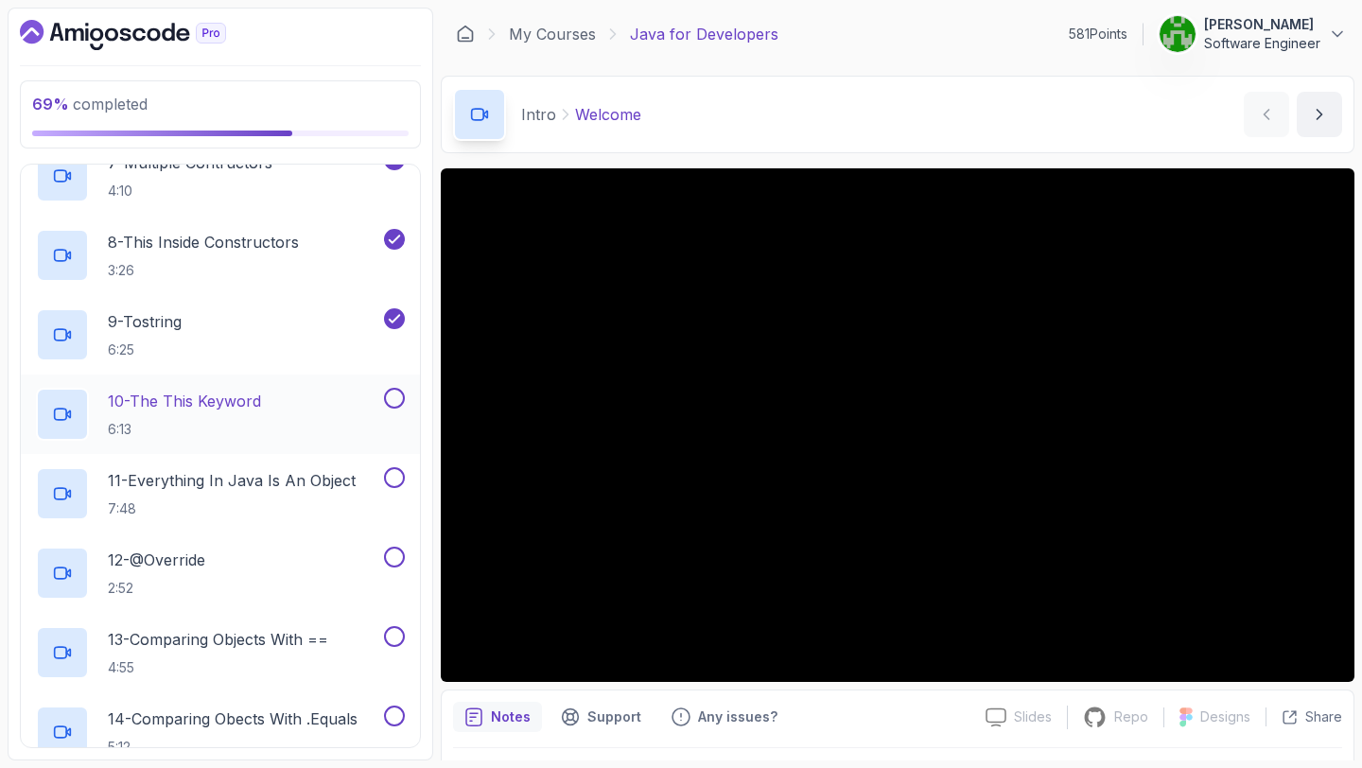
click at [261, 410] on p "10 - The This Keyword" at bounding box center [184, 401] width 153 height 23
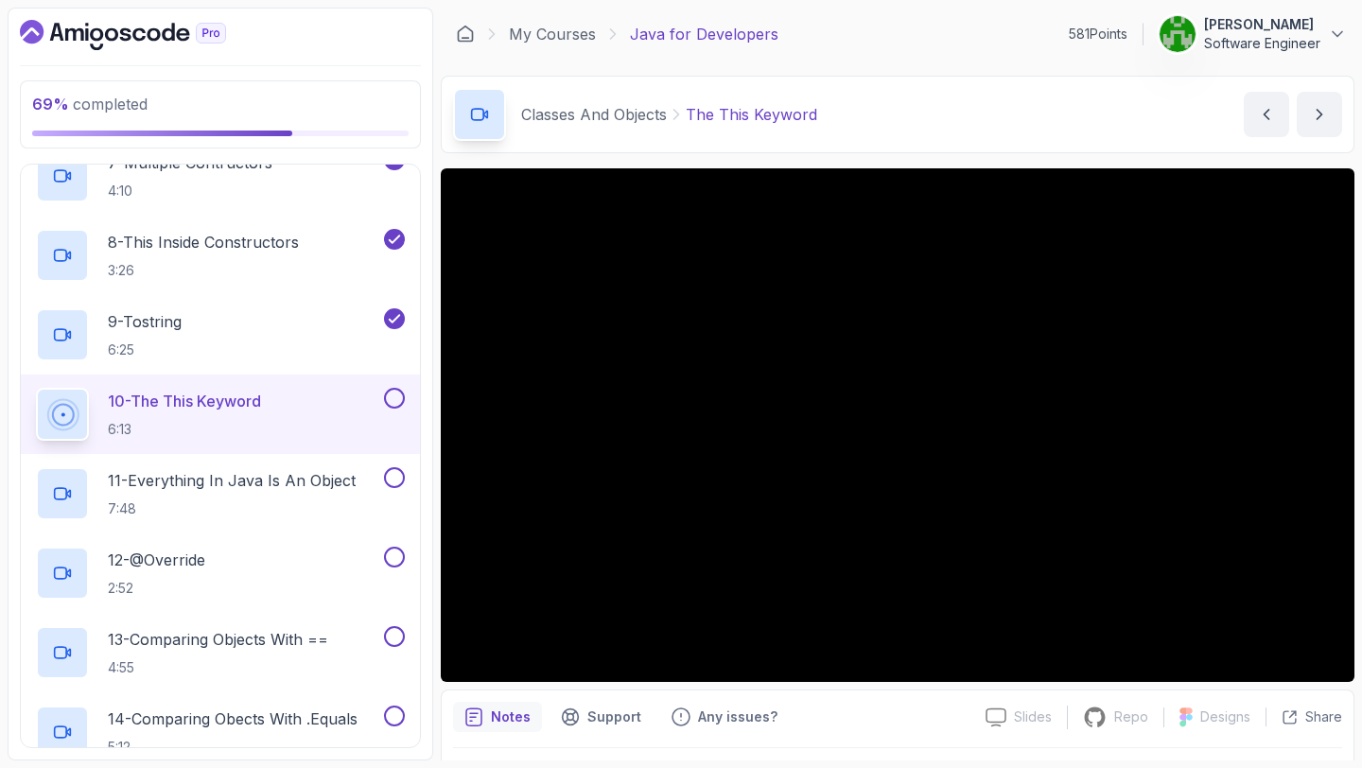
click at [206, 43] on icon "Dashboard" at bounding box center [211, 34] width 29 height 20
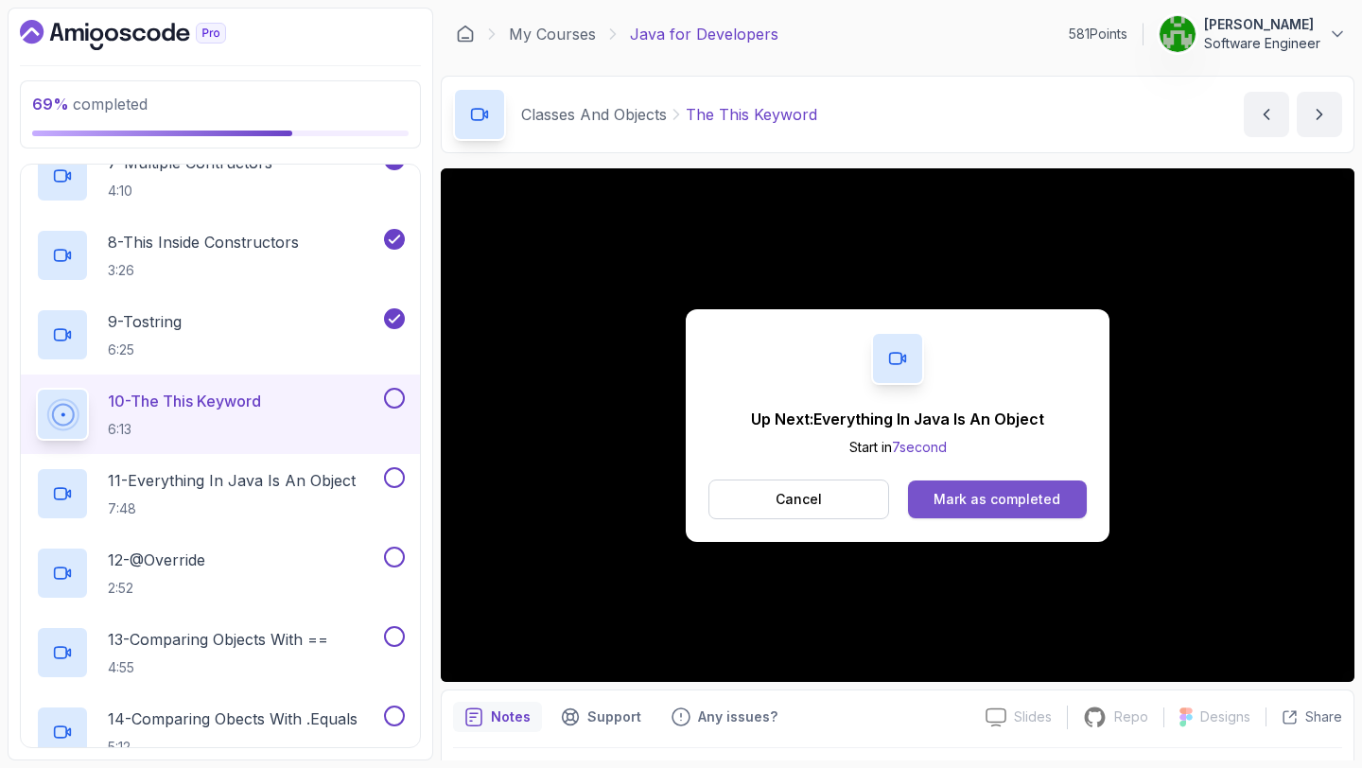
click at [980, 502] on div "Mark as completed" at bounding box center [997, 499] width 127 height 19
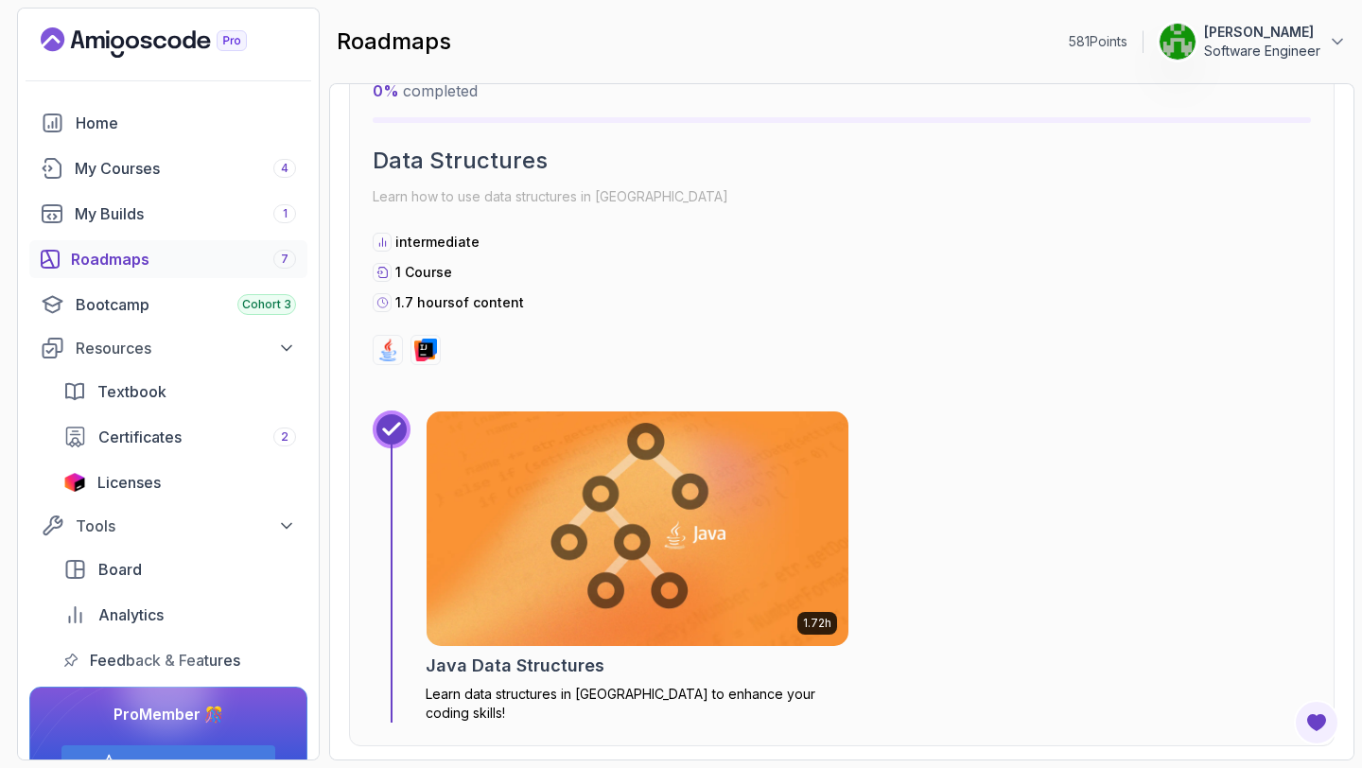
scroll to position [5095, 0]
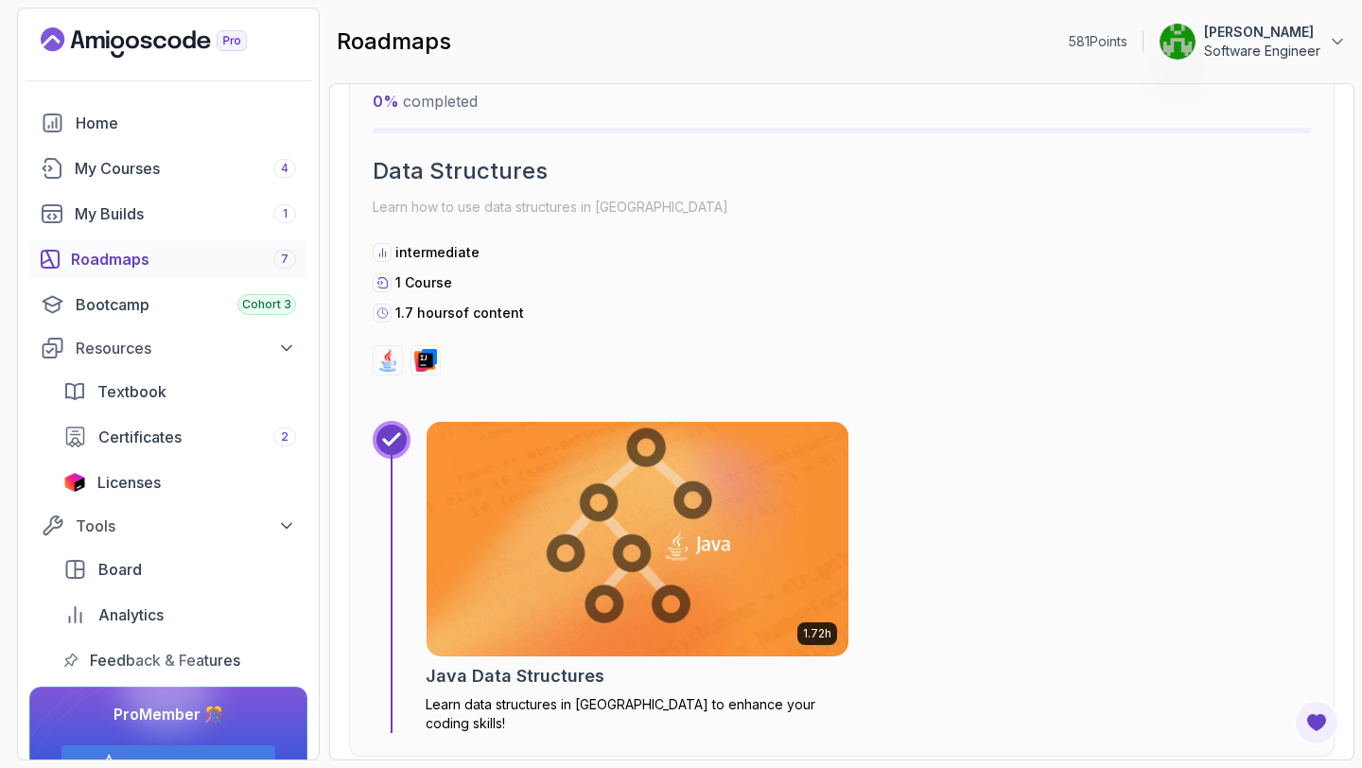
click at [564, 677] on h2 "Java Data Structures" at bounding box center [515, 676] width 179 height 26
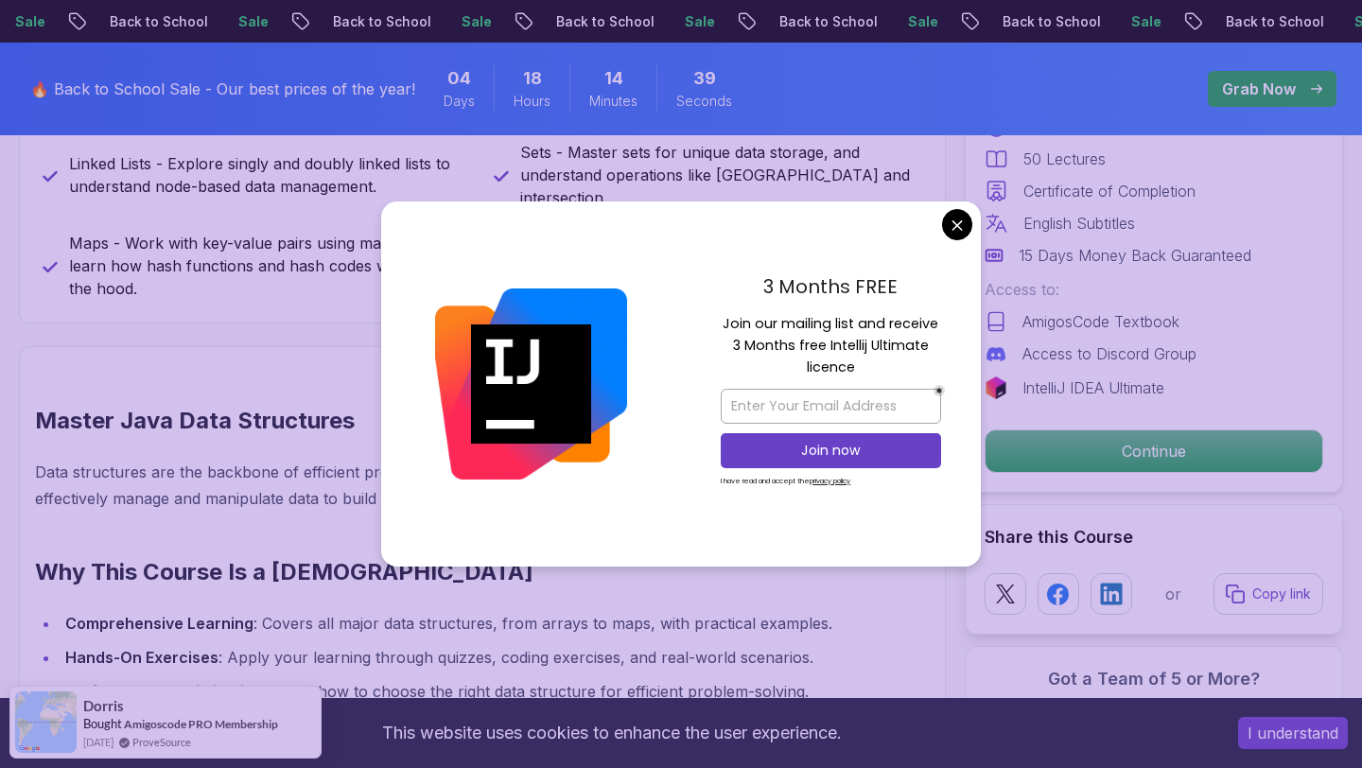
scroll to position [1471, 0]
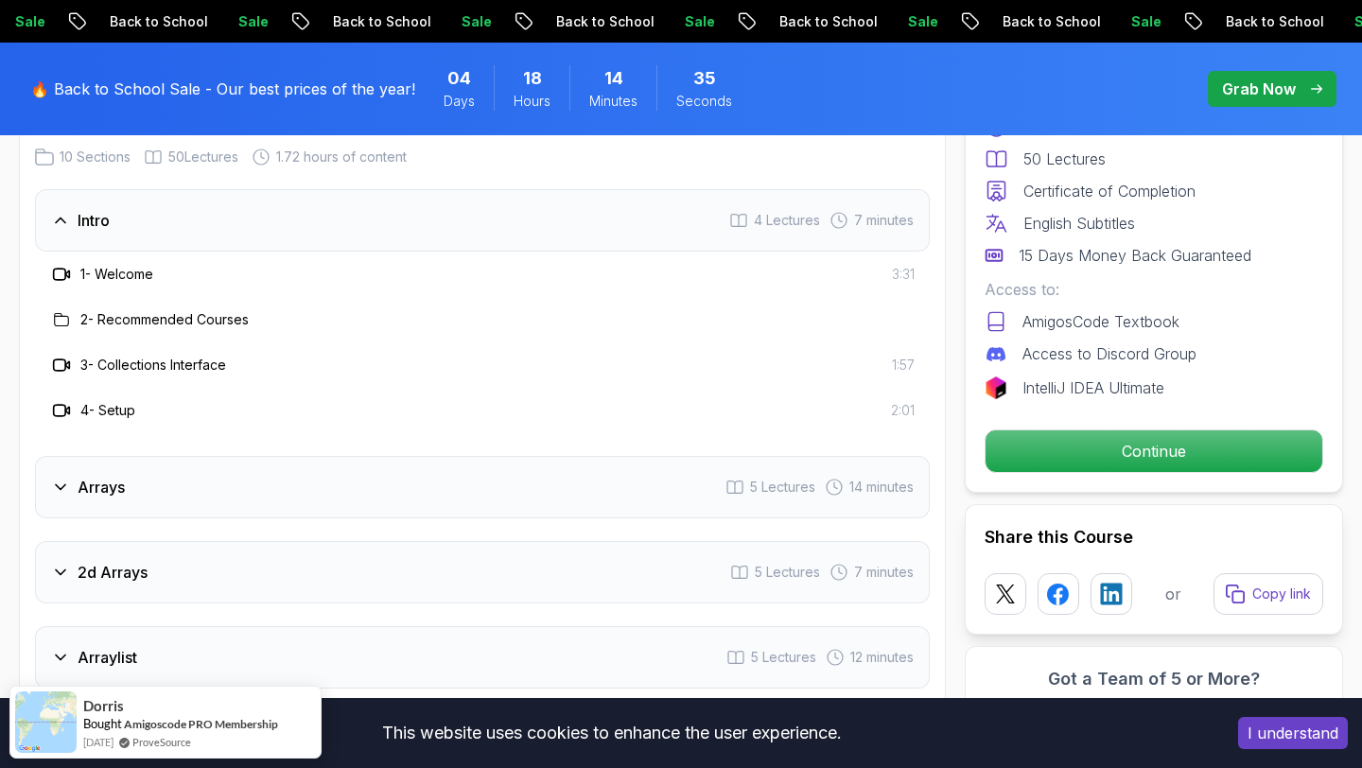
scroll to position [2714, 0]
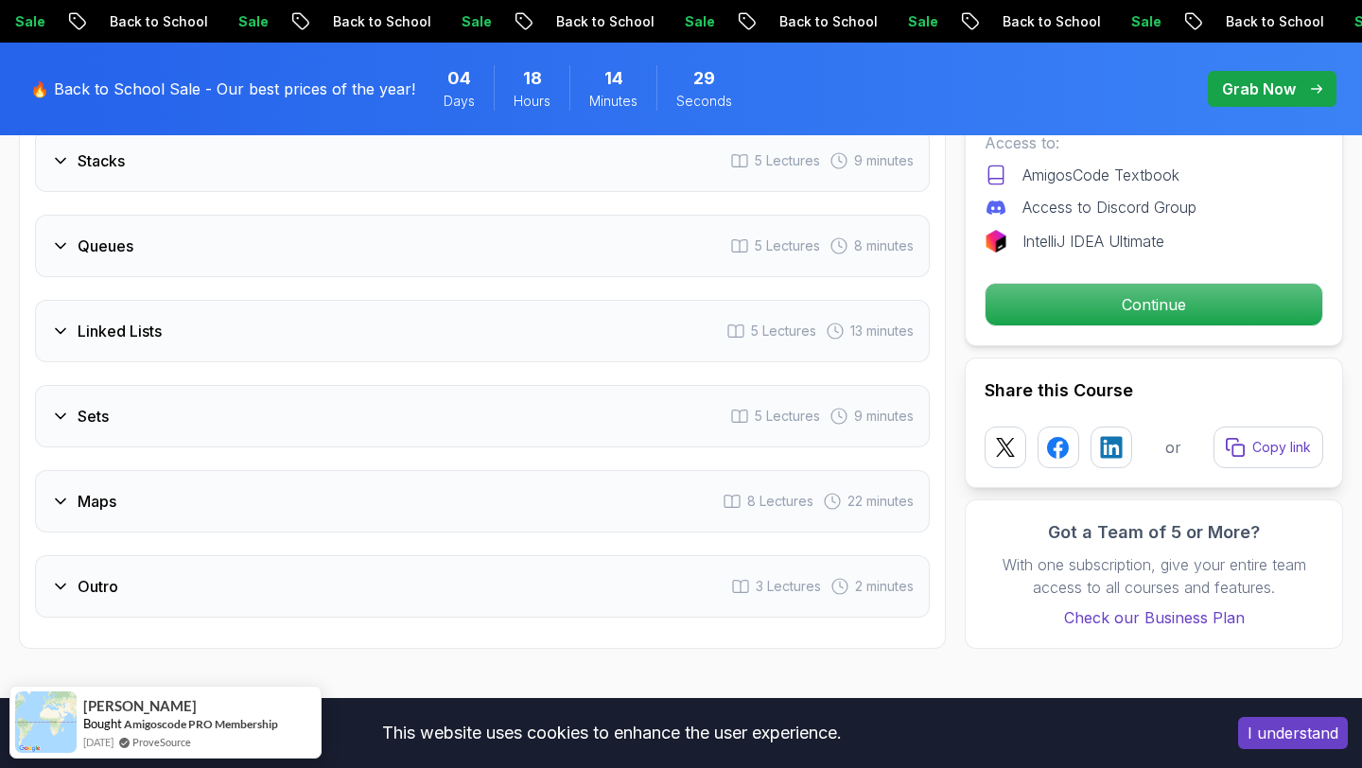
click at [200, 308] on div "Linked Lists 5 Lectures 13 minutes" at bounding box center [482, 331] width 895 height 62
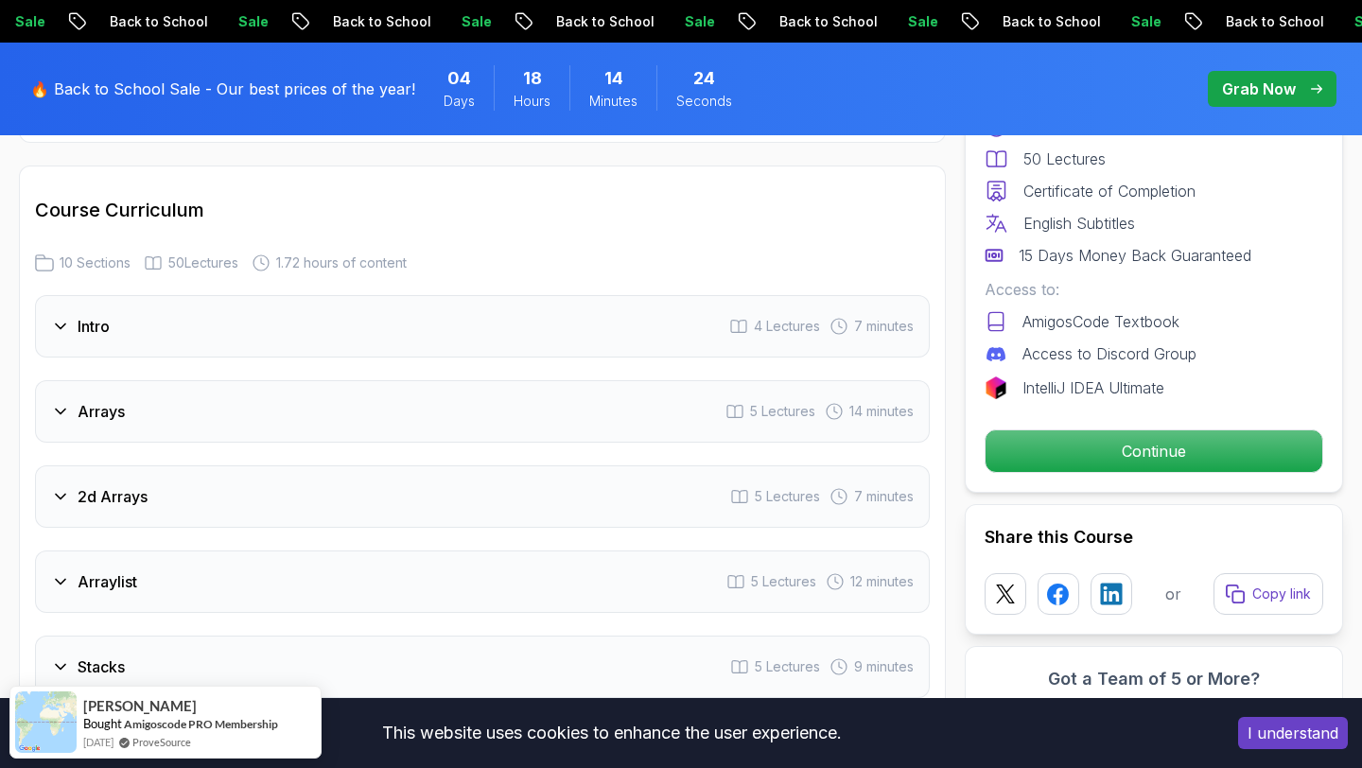
scroll to position [2372, 0]
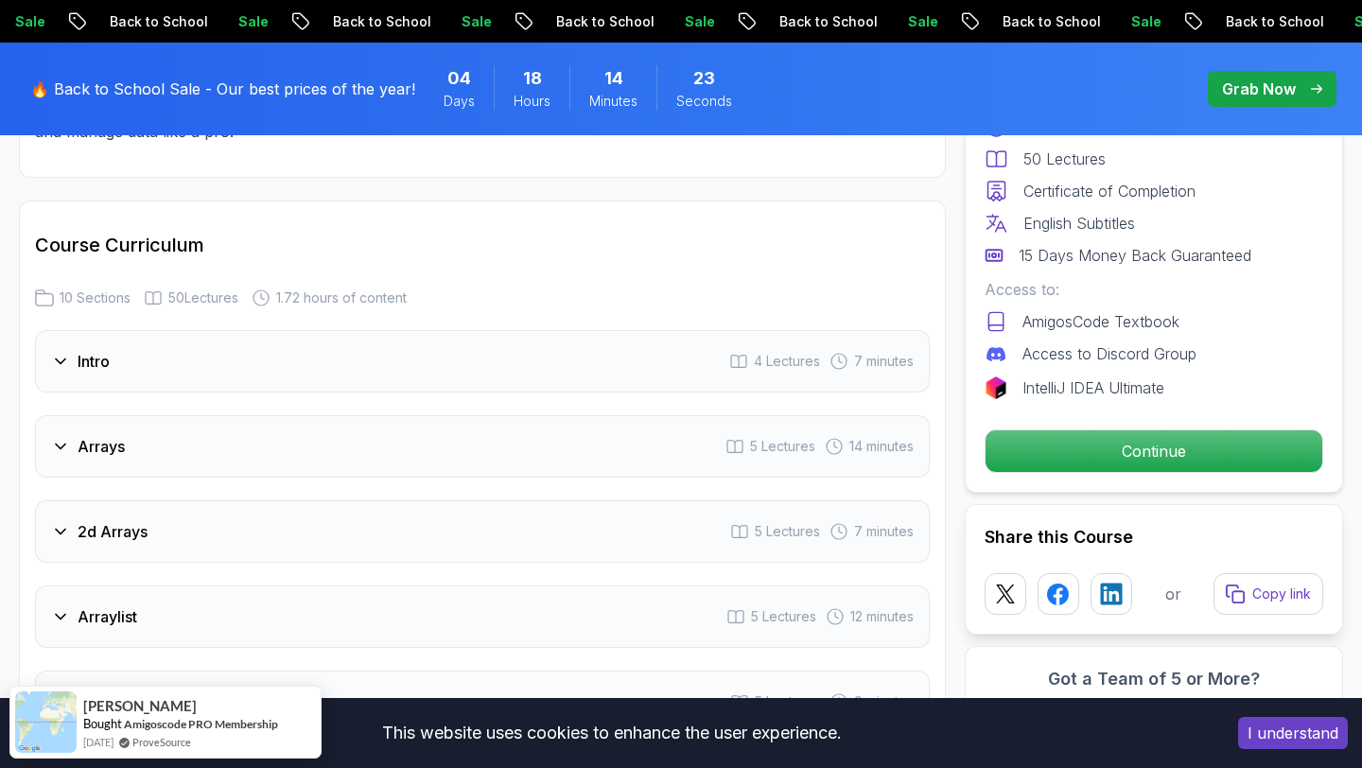
click at [172, 342] on div "Intro 4 Lectures 7 minutes" at bounding box center [482, 361] width 895 height 62
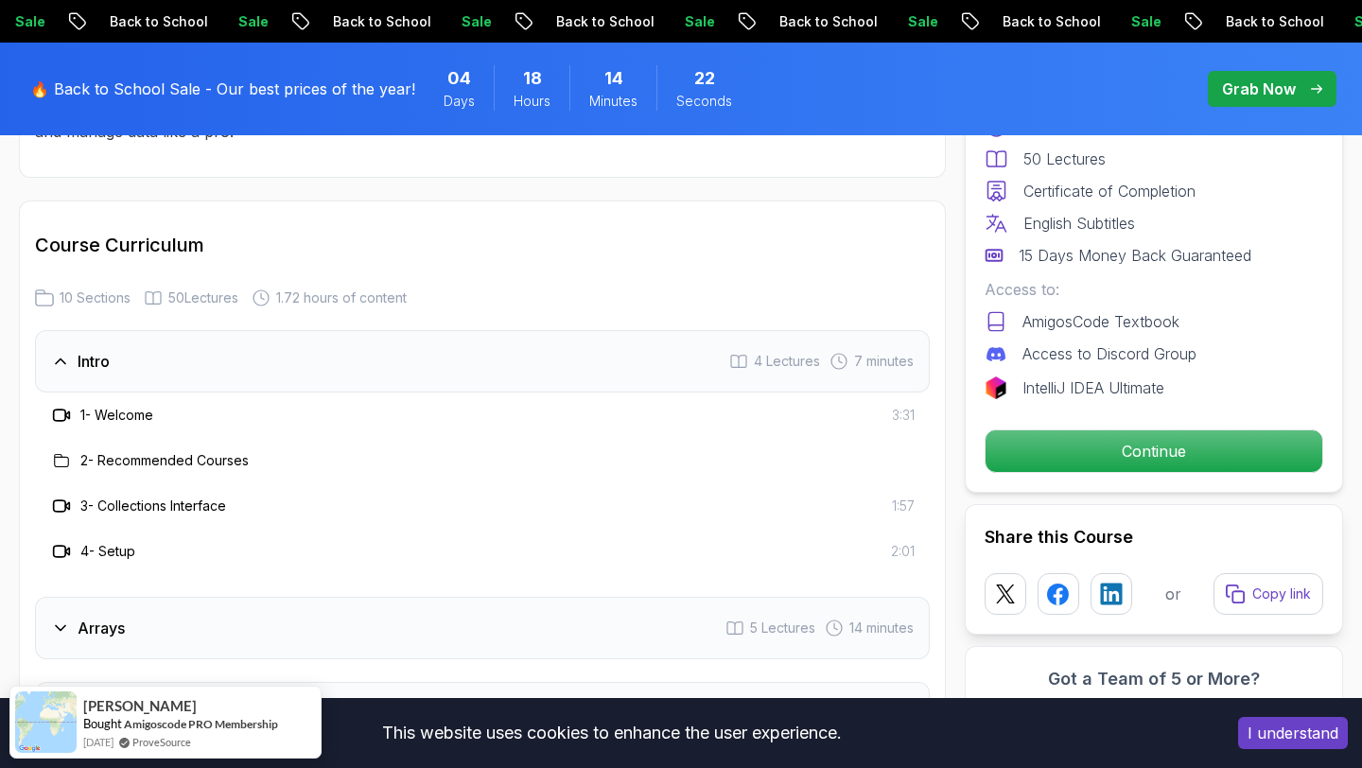
click at [172, 342] on div "Intro 4 Lectures 7 minutes" at bounding box center [482, 361] width 895 height 62
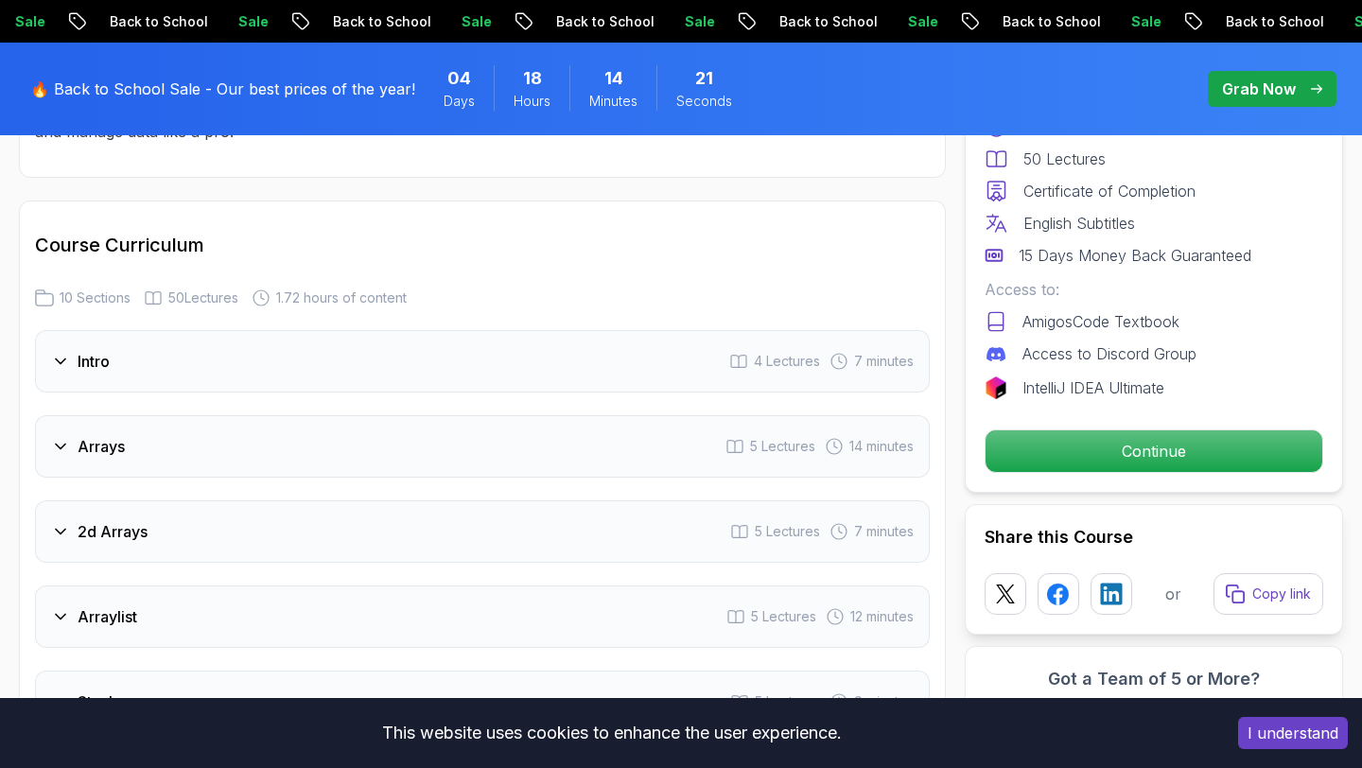
click at [165, 419] on div "Arrays 5 Lectures 14 minutes" at bounding box center [482, 446] width 895 height 62
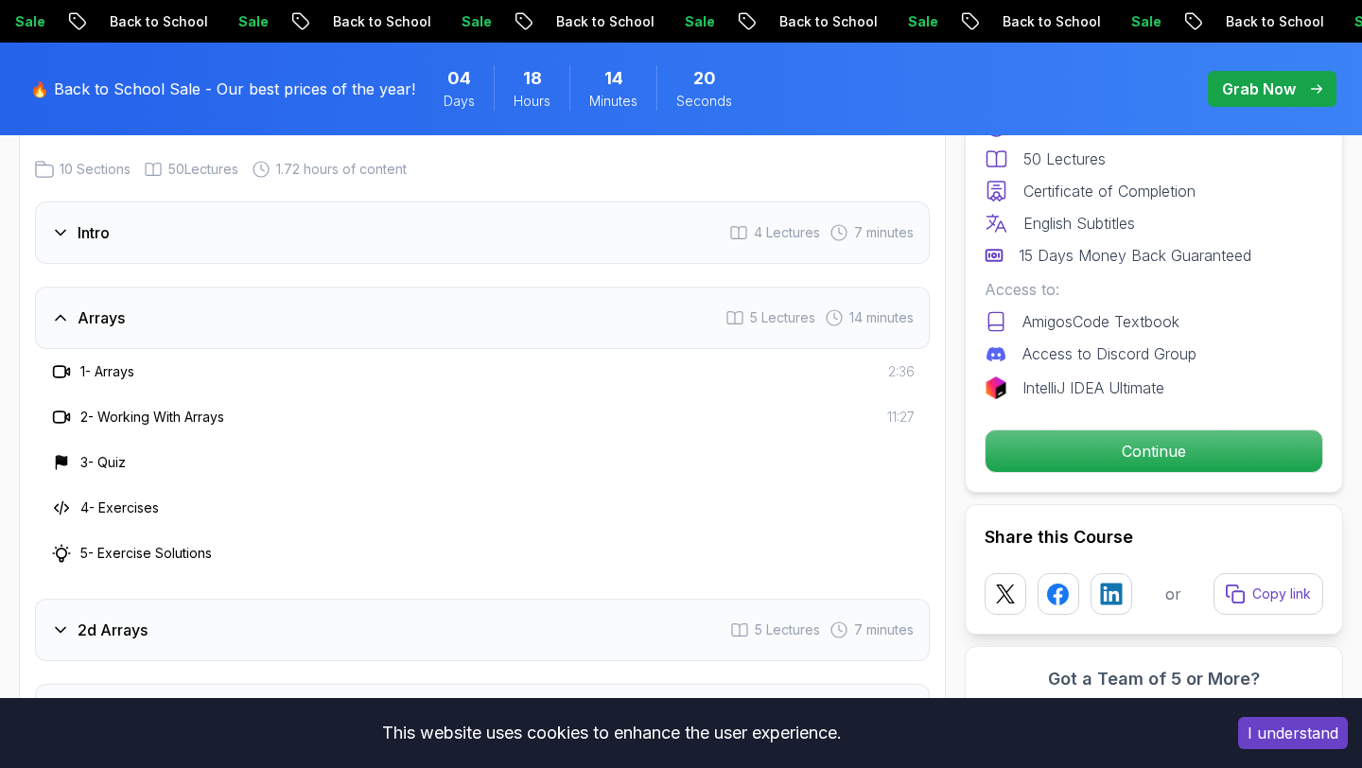
scroll to position [2626, 0]
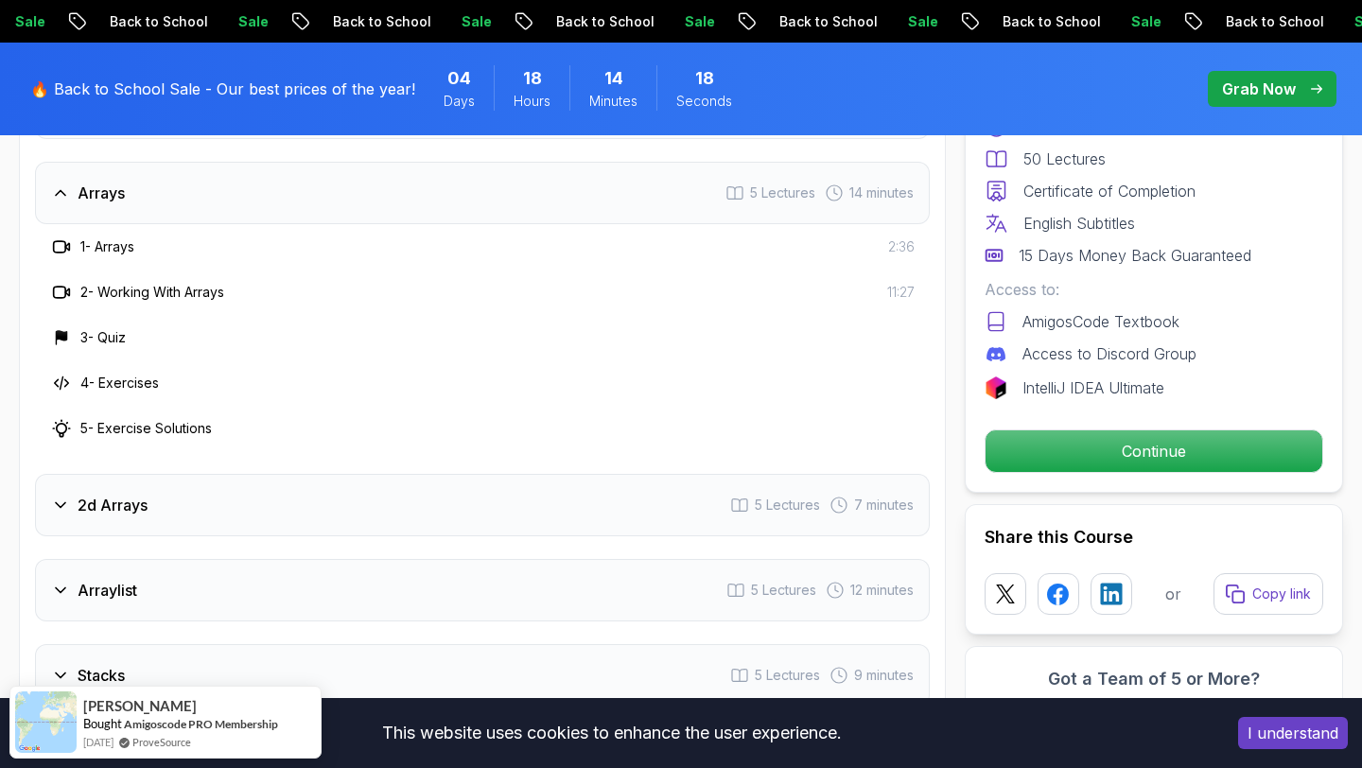
click at [173, 480] on div "2d Arrays 5 Lectures 7 minutes" at bounding box center [482, 505] width 895 height 62
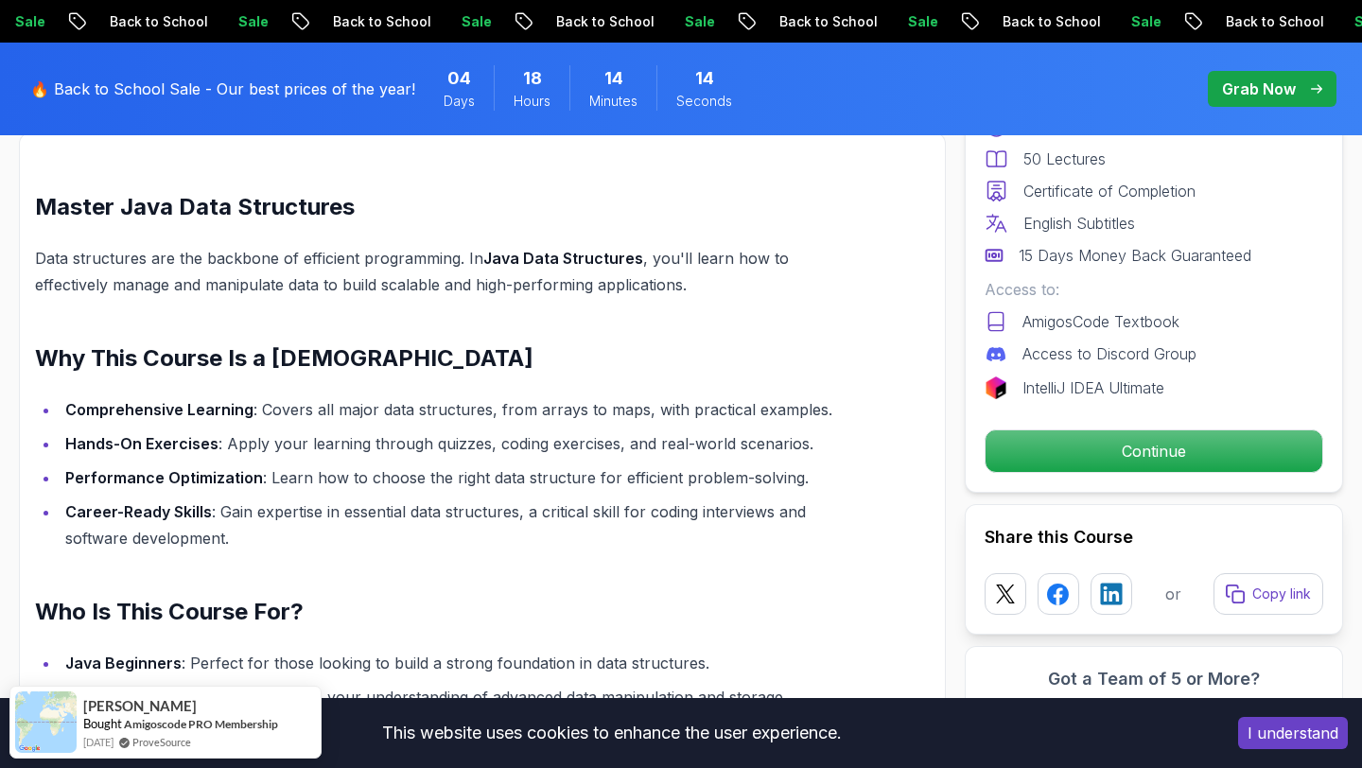
scroll to position [1310, 0]
